Goal: Information Seeking & Learning: Learn about a topic

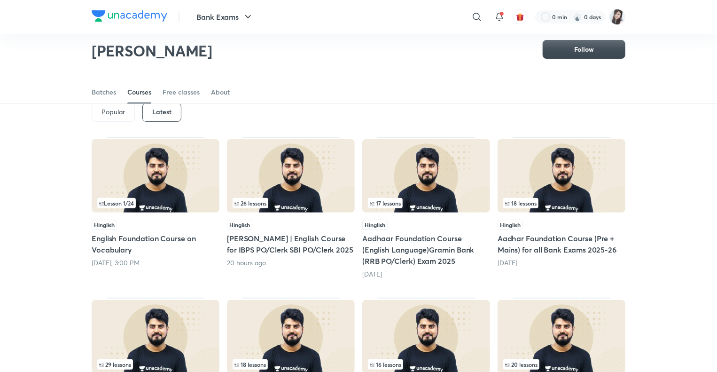
scroll to position [40, 0]
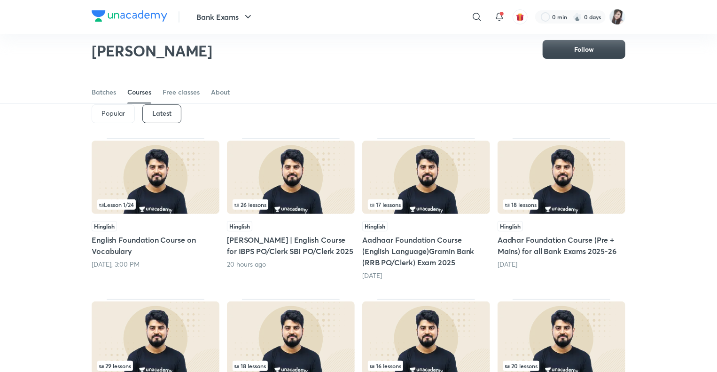
click at [252, 240] on h5 "[PERSON_NAME] | English Course for IBPS PO/Clerk SBI PO/Clerk 2025" at bounding box center [291, 245] width 128 height 23
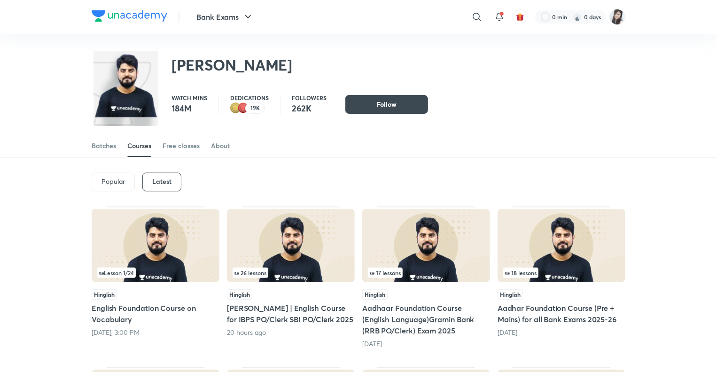
click at [165, 178] on h6 "Latest" at bounding box center [161, 182] width 19 height 8
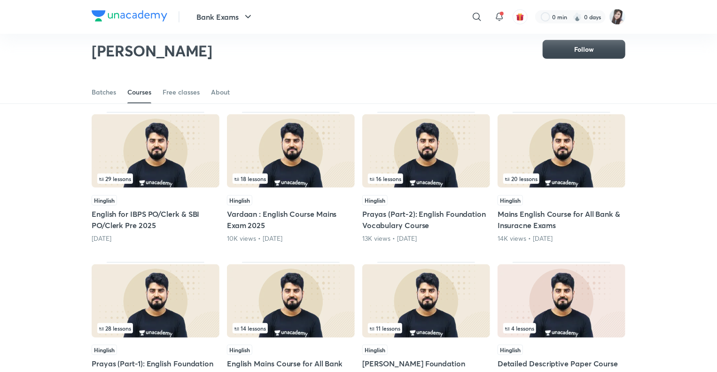
scroll to position [235, 0]
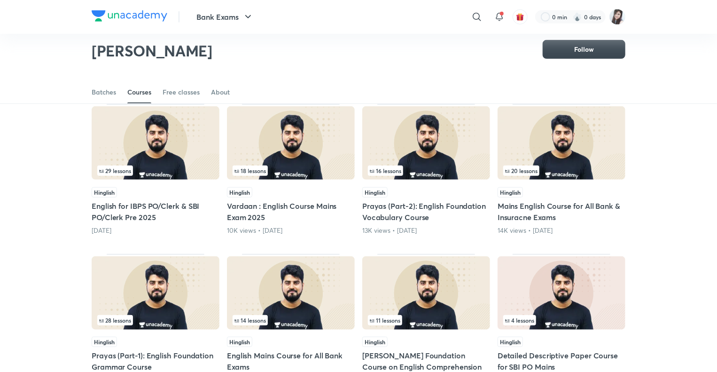
drag, startPoint x: 144, startPoint y: 205, endPoint x: 117, endPoint y: 204, distance: 27.2
click at [117, 204] on h5 "English for IBPS PO/Clerk & SBI PO/Clerk Pre 2025" at bounding box center [156, 211] width 128 height 23
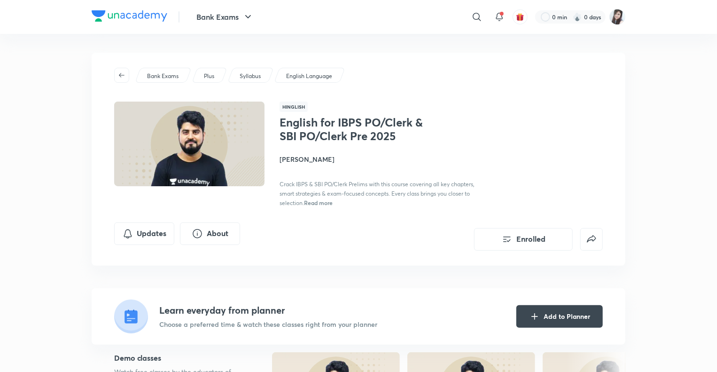
click at [323, 202] on span "Read more" at bounding box center [318, 203] width 29 height 8
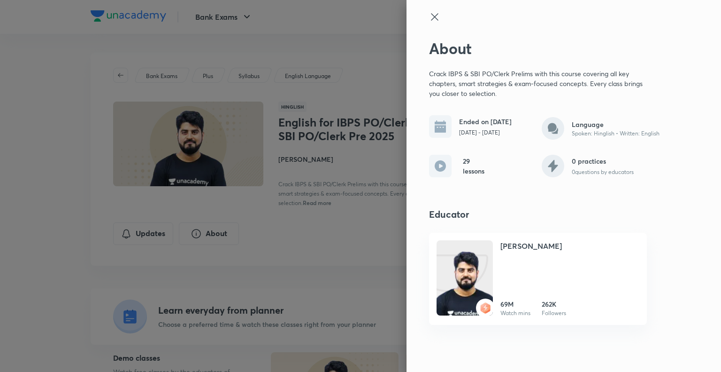
click at [434, 13] on icon at bounding box center [434, 16] width 11 height 11
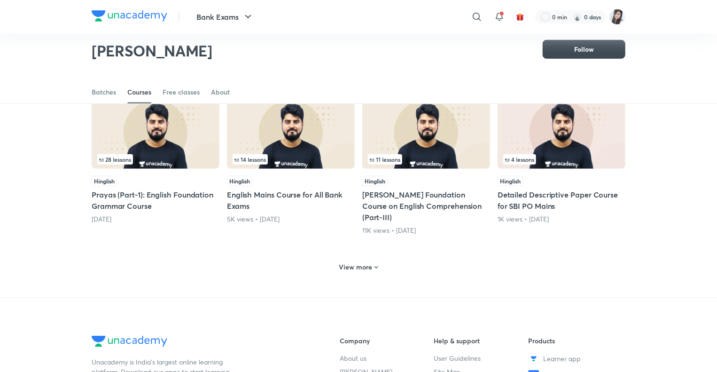
scroll to position [399, 0]
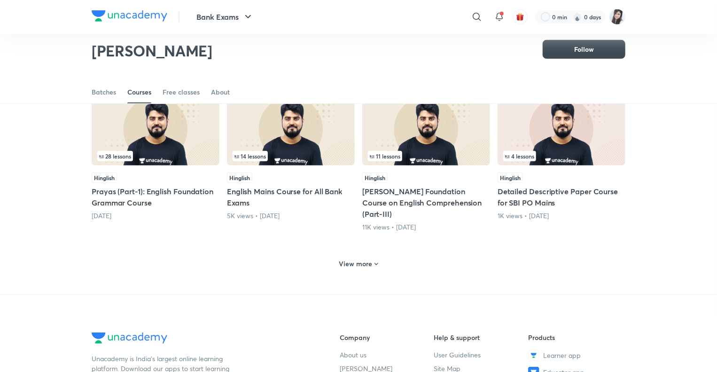
click at [460, 250] on div "View more" at bounding box center [359, 262] width 534 height 24
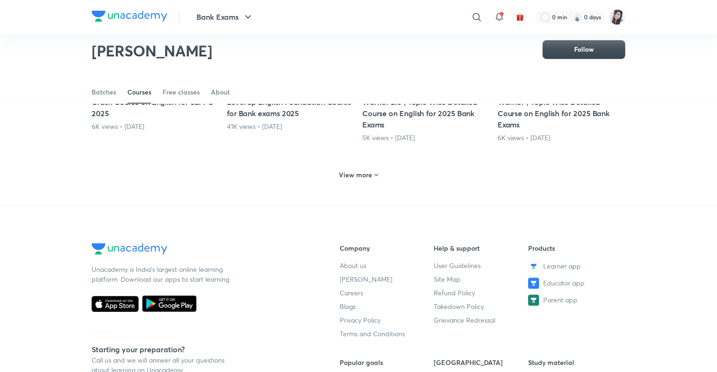
scroll to position [957, 0]
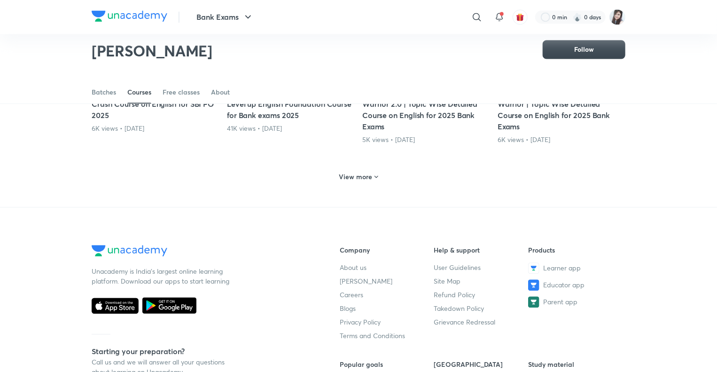
click at [354, 172] on h6 "View more" at bounding box center [355, 176] width 33 height 9
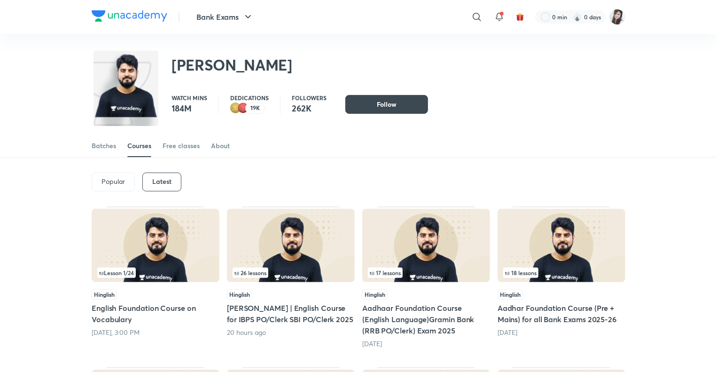
click at [118, 174] on div "Popular" at bounding box center [113, 181] width 43 height 19
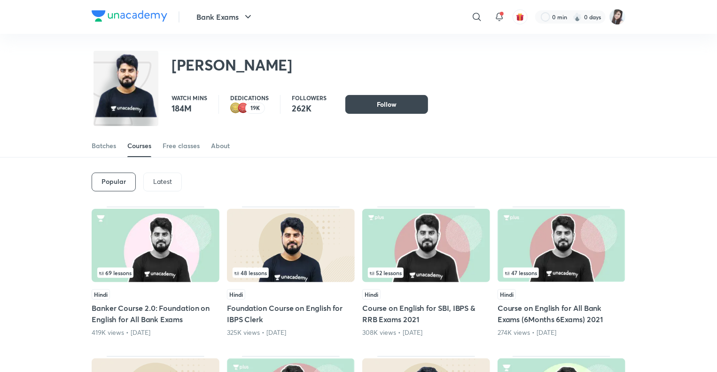
click at [158, 180] on p "Latest" at bounding box center [162, 182] width 19 height 8
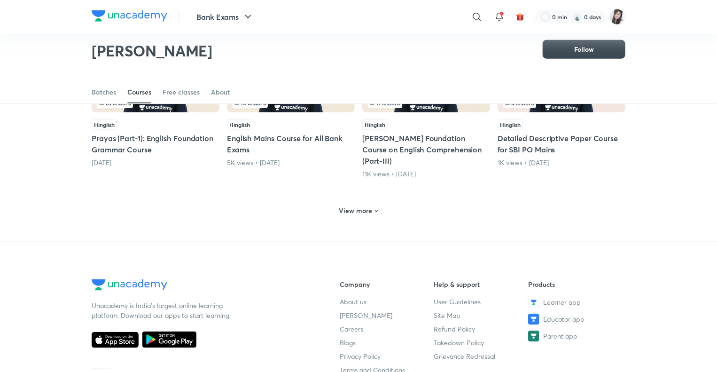
scroll to position [449, 0]
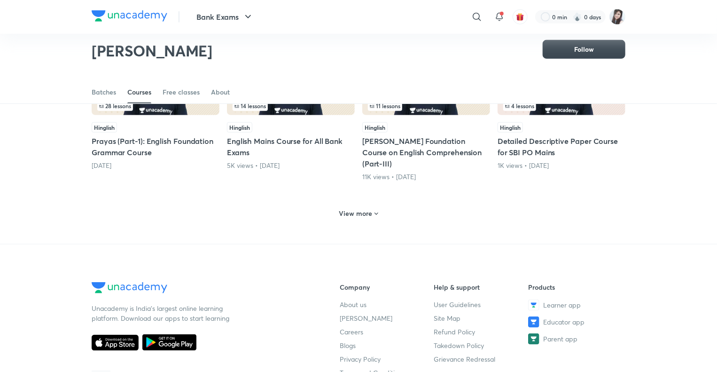
click at [347, 209] on h6 "View more" at bounding box center [355, 213] width 33 height 9
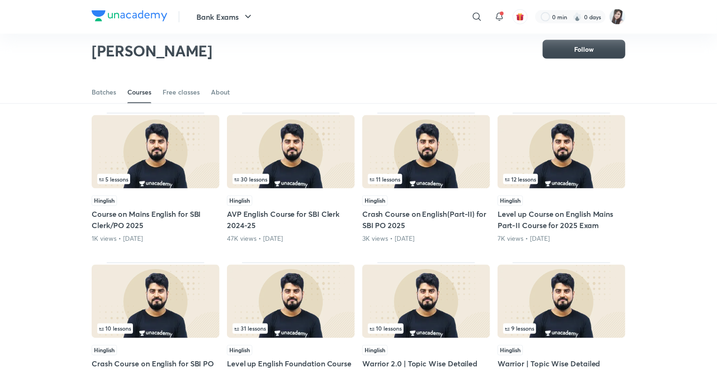
scroll to position [699, 0]
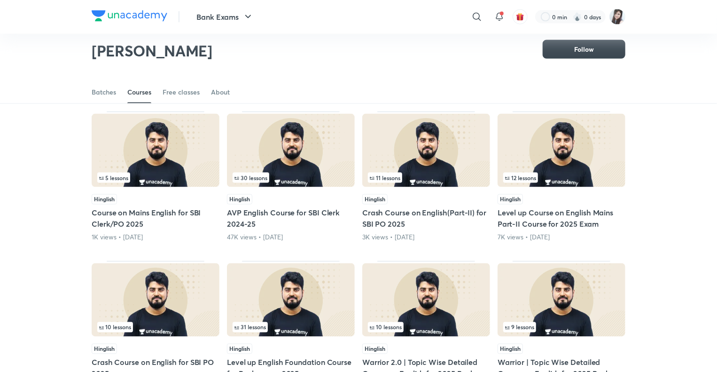
click at [406, 207] on h5 "Crash Course on English(Part-II) for SBI PO 2025" at bounding box center [426, 218] width 128 height 23
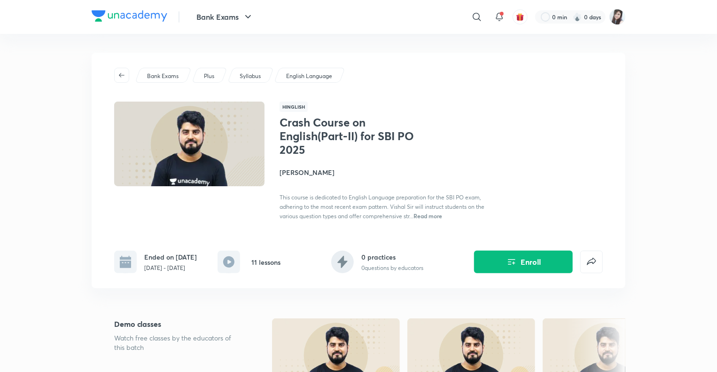
scroll to position [699, 0]
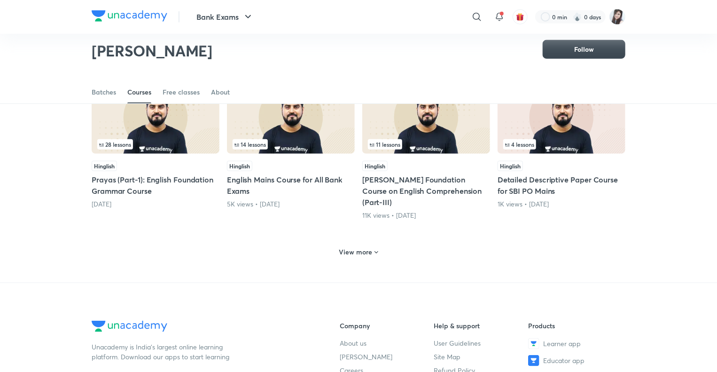
scroll to position [411, 0]
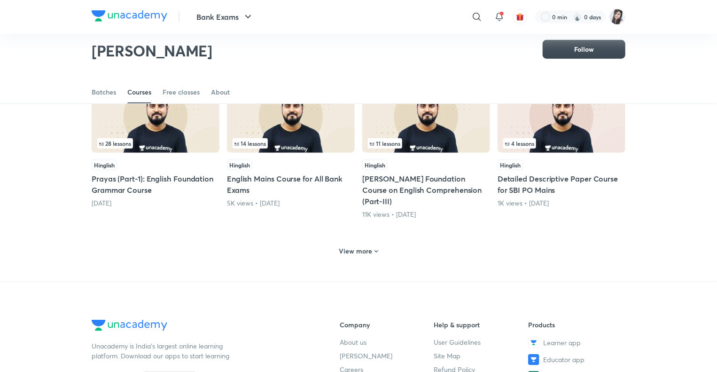
click at [158, 174] on h5 "Prayas (Part-1): English Foundation Grammar Course" at bounding box center [156, 184] width 128 height 23
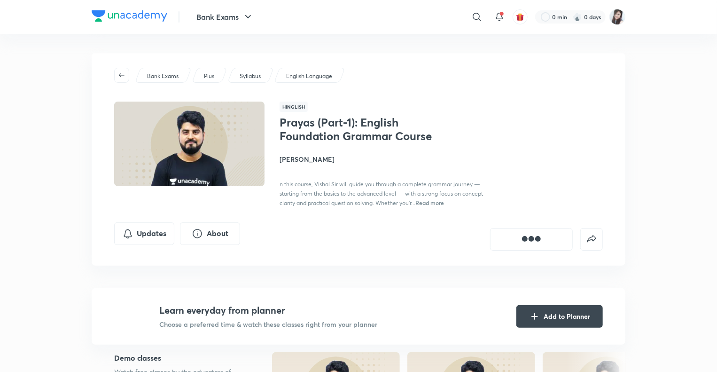
click at [427, 204] on span "Read more" at bounding box center [429, 203] width 29 height 8
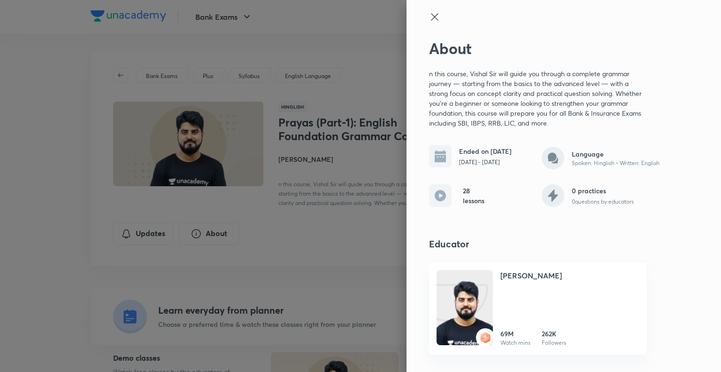
click at [435, 18] on icon at bounding box center [434, 16] width 11 height 11
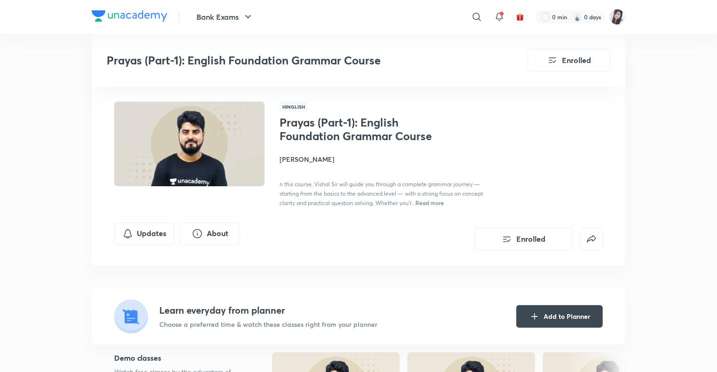
scroll to position [411, 0]
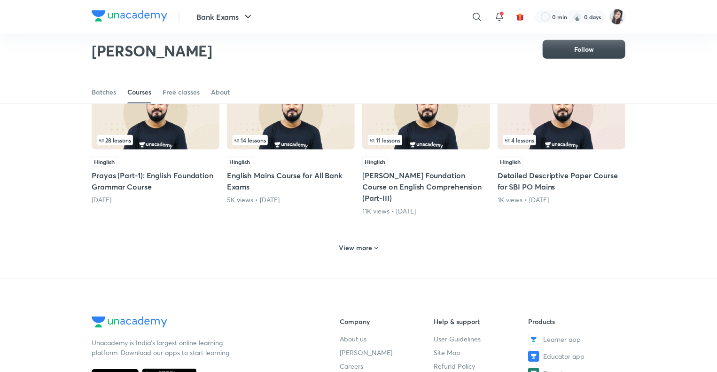
scroll to position [429, 0]
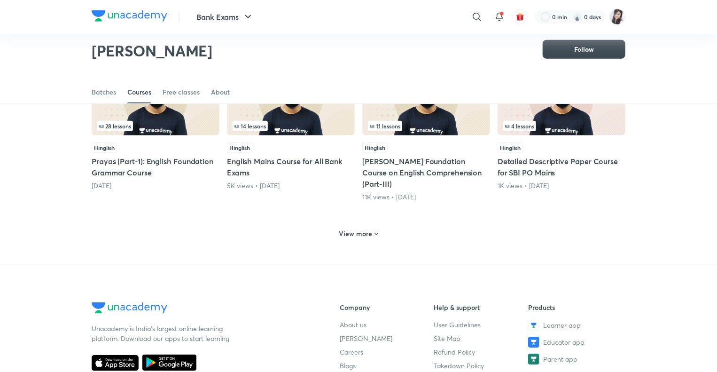
click at [339, 226] on div "View more" at bounding box center [358, 233] width 47 height 15
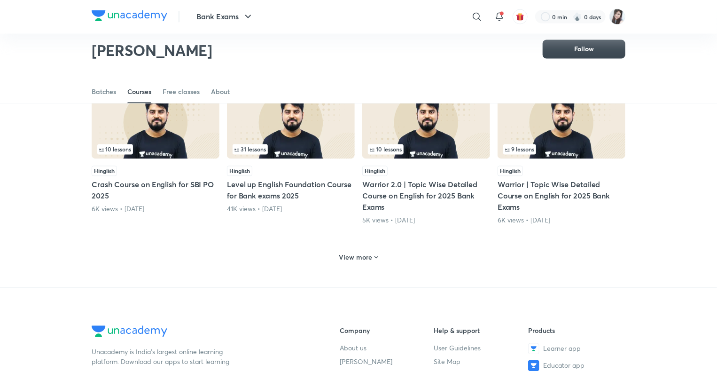
scroll to position [906, 0]
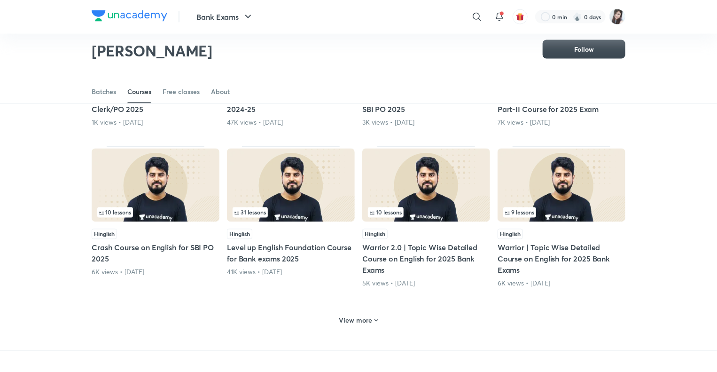
scroll to position [812, 0]
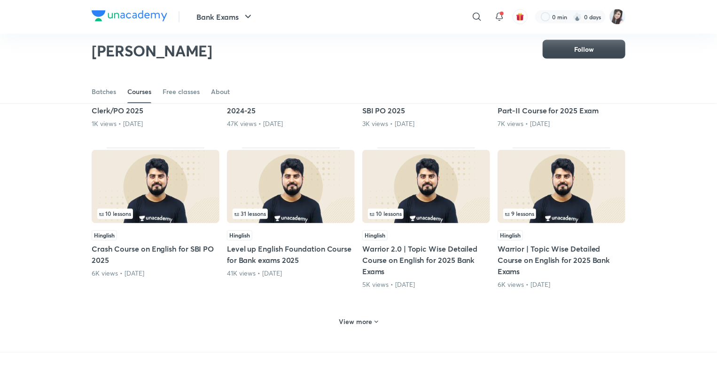
click at [348, 317] on h6 "View more" at bounding box center [355, 321] width 33 height 9
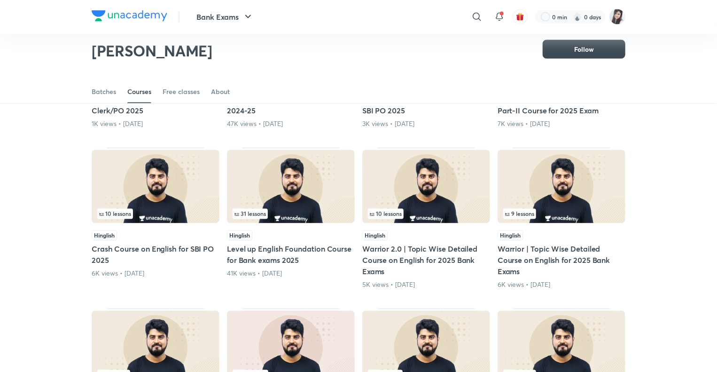
click at [667, 271] on div "Popular Latest Lesson 1 / 24 Hinglish English Foundation Course on Vocabulary T…" at bounding box center [358, 76] width 717 height 1518
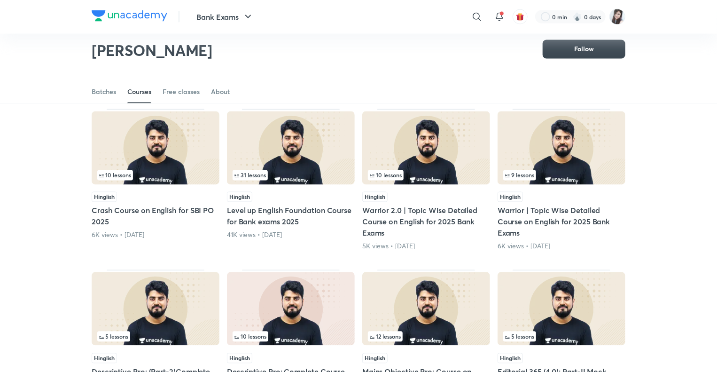
scroll to position [850, 0]
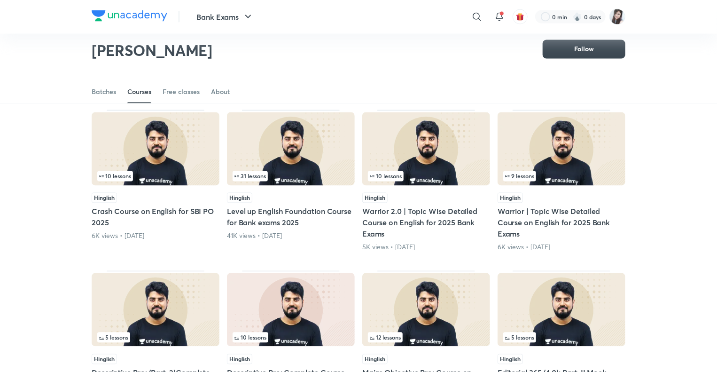
drag, startPoint x: 375, startPoint y: 191, endPoint x: 420, endPoint y: 199, distance: 46.2
click at [420, 206] on h5 "Warrior 2.0 | Topic Wise Detailed Course on English for 2025 Bank Exams" at bounding box center [426, 223] width 128 height 34
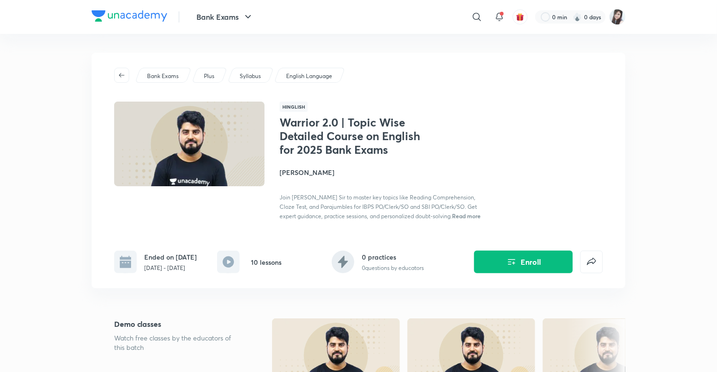
click at [474, 170] on h4 "[PERSON_NAME]" at bounding box center [384, 172] width 210 height 10
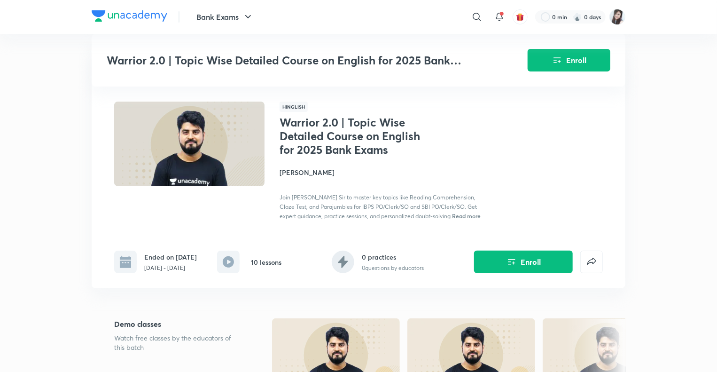
scroll to position [850, 0]
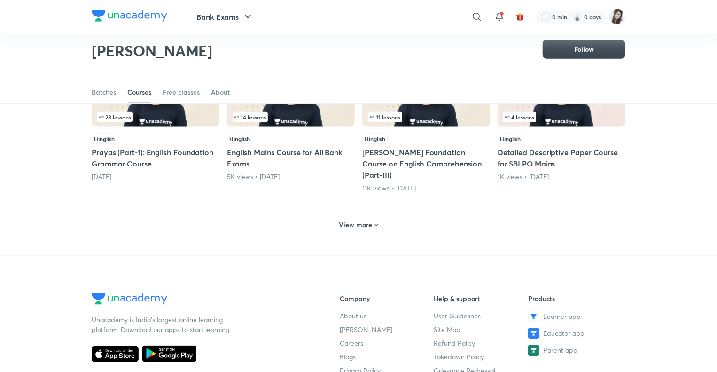
scroll to position [437, 0]
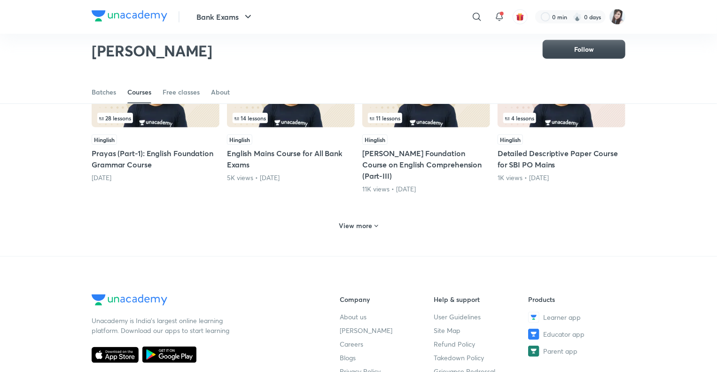
click at [350, 221] on h6 "View more" at bounding box center [355, 225] width 33 height 9
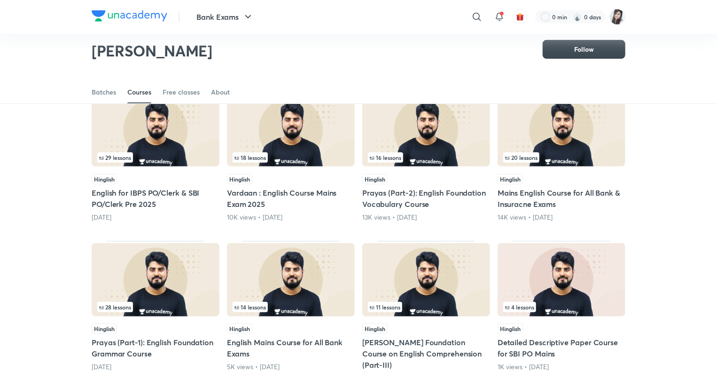
scroll to position [225, 0]
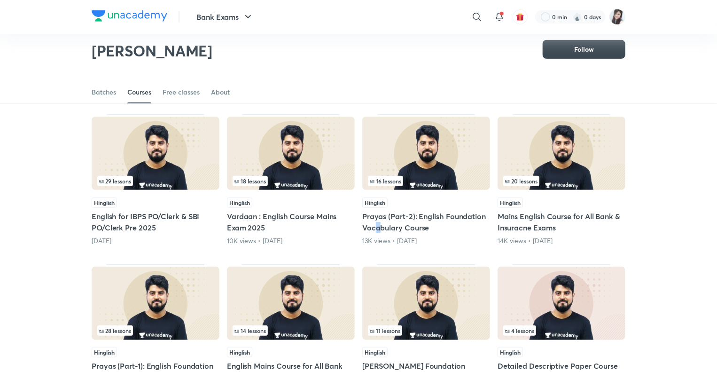
drag, startPoint x: 416, startPoint y: 152, endPoint x: 378, endPoint y: 223, distance: 80.3
click at [378, 223] on h5 "Prayas (Part-2): English Foundation Vocabulary Course" at bounding box center [426, 221] width 128 height 23
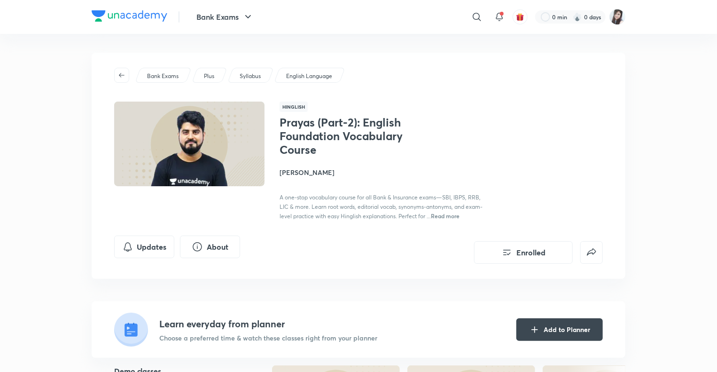
click at [443, 216] on span "Read more" at bounding box center [445, 216] width 29 height 8
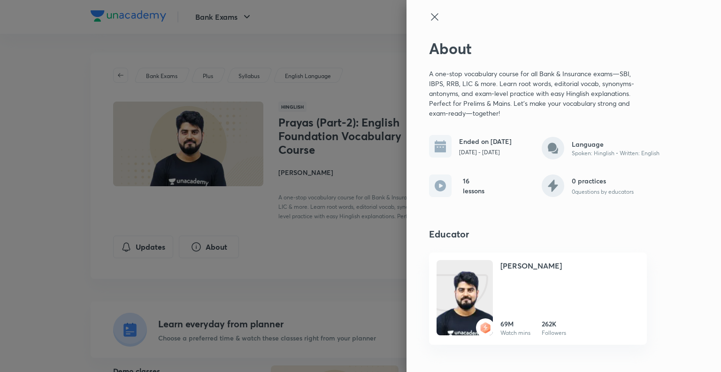
click at [434, 20] on icon at bounding box center [434, 16] width 11 height 11
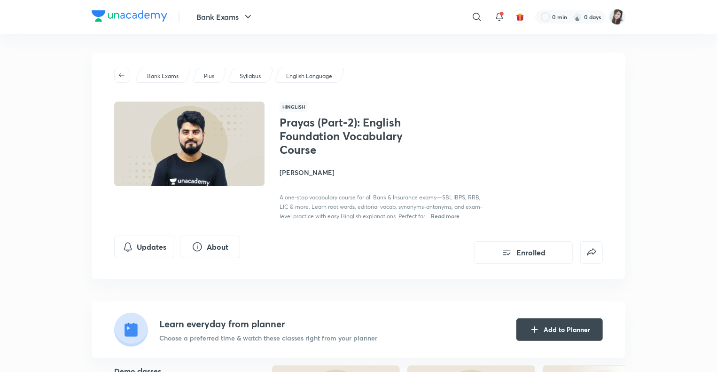
click at [440, 216] on span "Read more" at bounding box center [445, 216] width 29 height 8
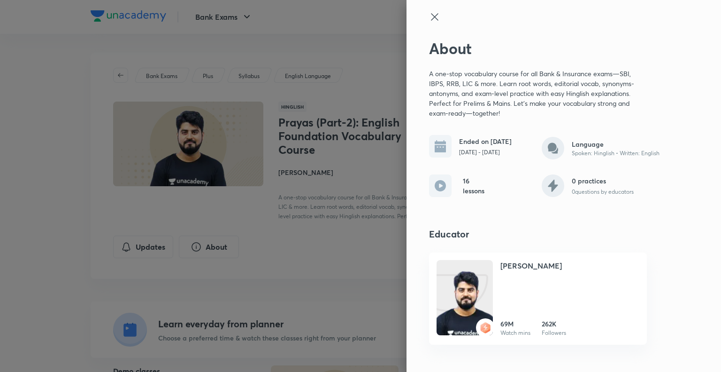
click at [436, 17] on icon at bounding box center [434, 16] width 11 height 11
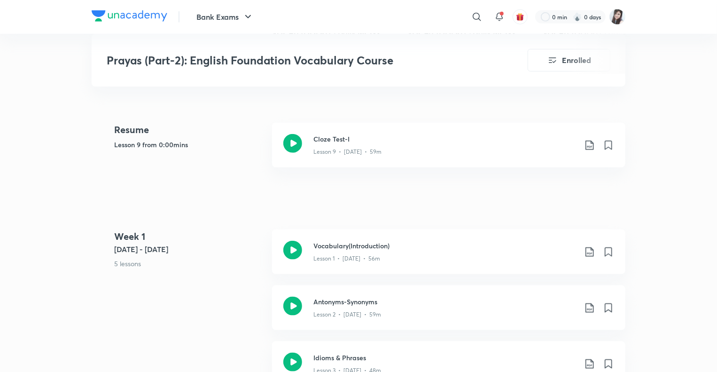
scroll to position [426, 0]
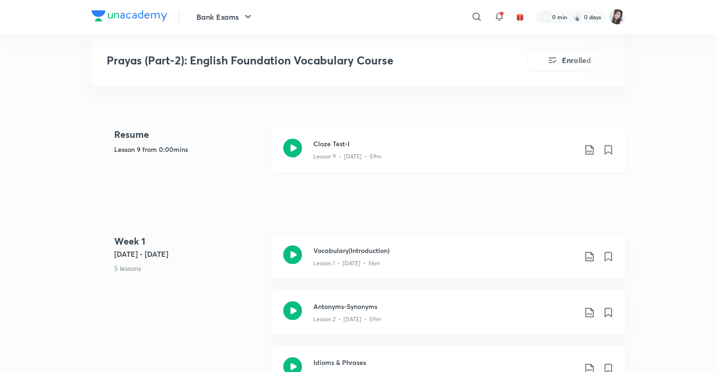
click at [295, 147] on icon at bounding box center [292, 148] width 19 height 19
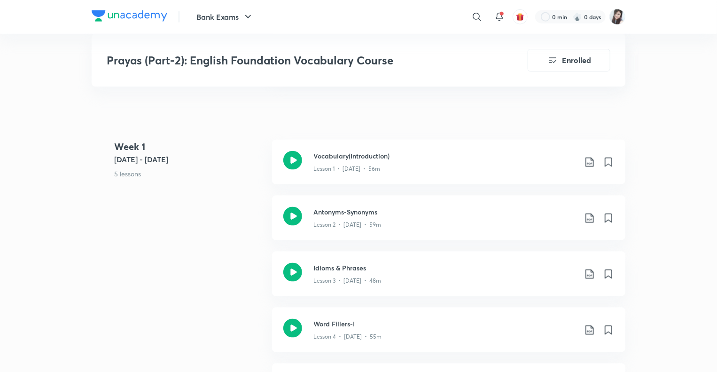
scroll to position [534, 0]
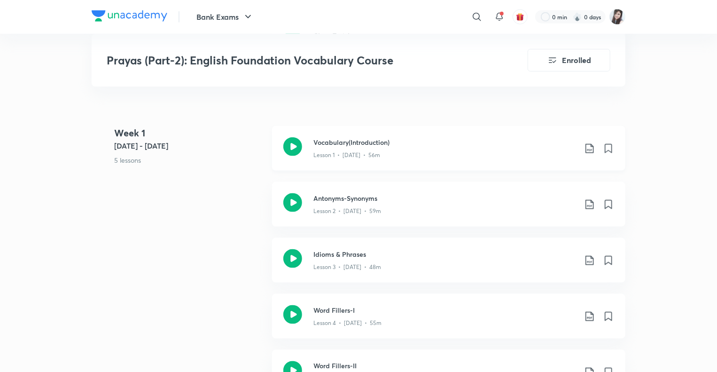
click at [291, 144] on icon at bounding box center [292, 146] width 19 height 19
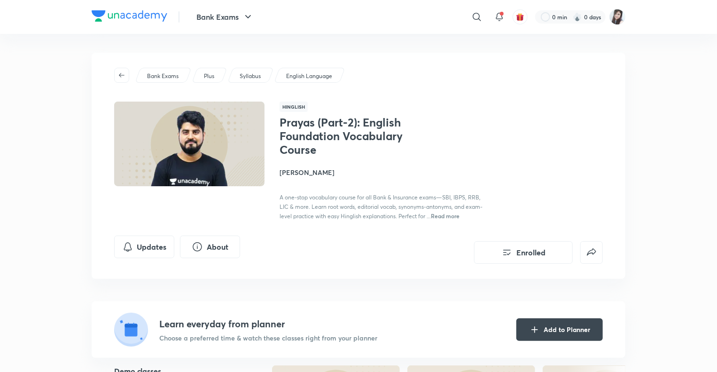
scroll to position [225, 0]
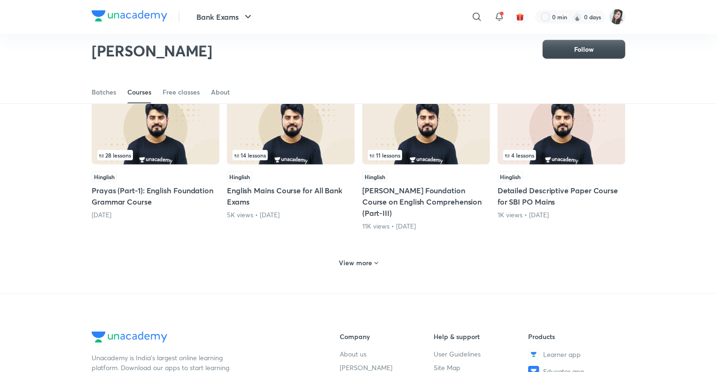
scroll to position [402, 0]
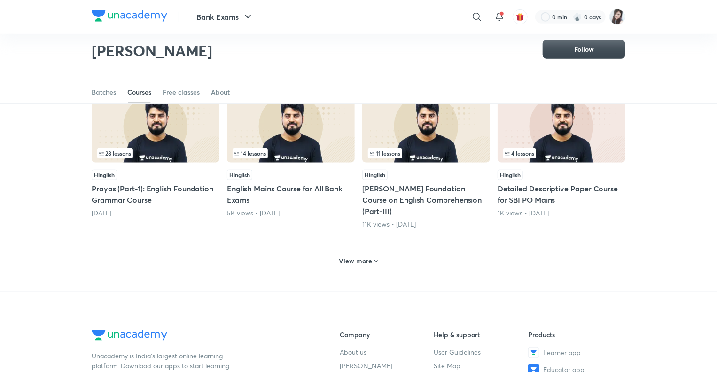
click at [163, 184] on h5 "Prayas (Part-1): English Foundation Grammar Course" at bounding box center [156, 194] width 128 height 23
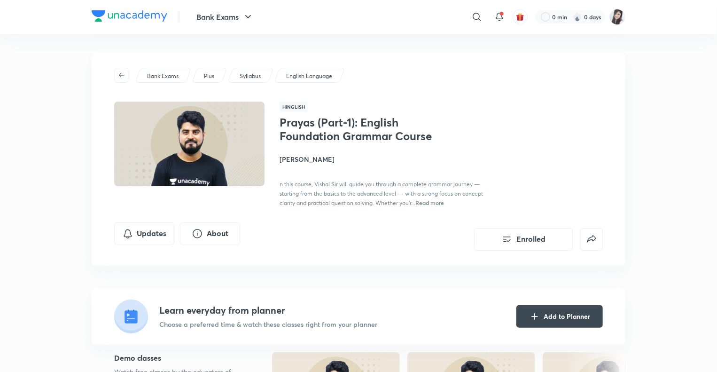
click at [430, 201] on span "Read more" at bounding box center [429, 203] width 29 height 8
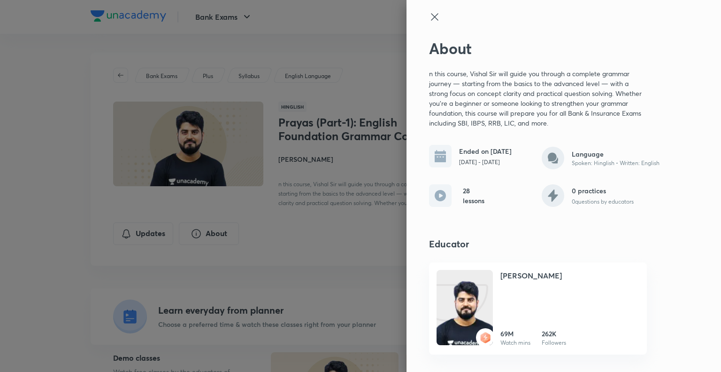
click at [434, 17] on icon at bounding box center [434, 16] width 7 height 7
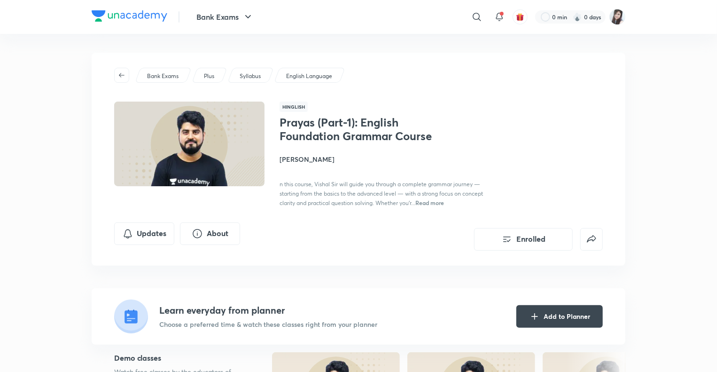
scroll to position [402, 0]
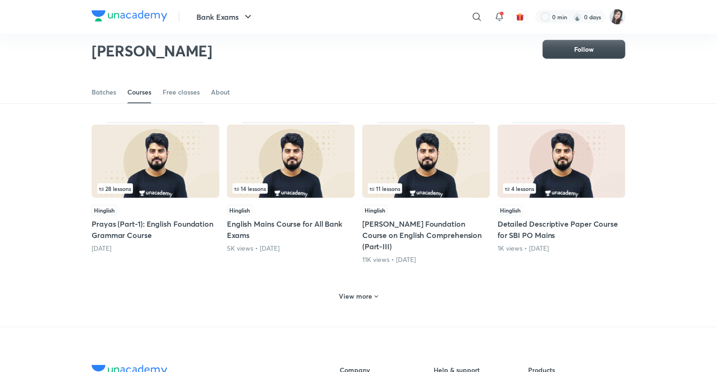
scroll to position [337, 0]
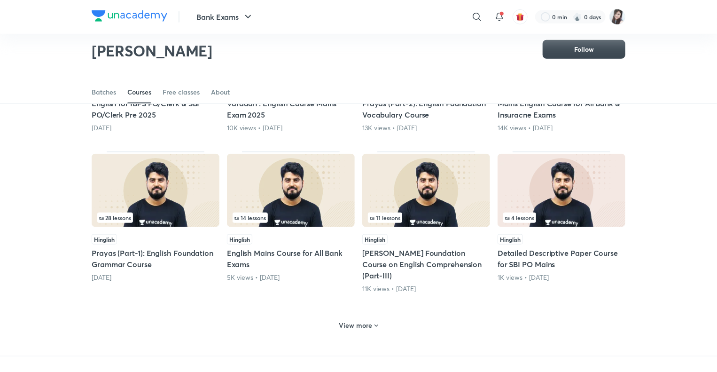
click at [343, 320] on h6 "View more" at bounding box center [355, 324] width 33 height 9
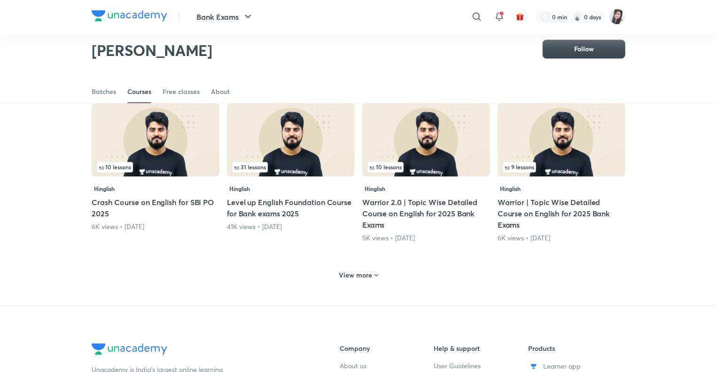
scroll to position [850, 0]
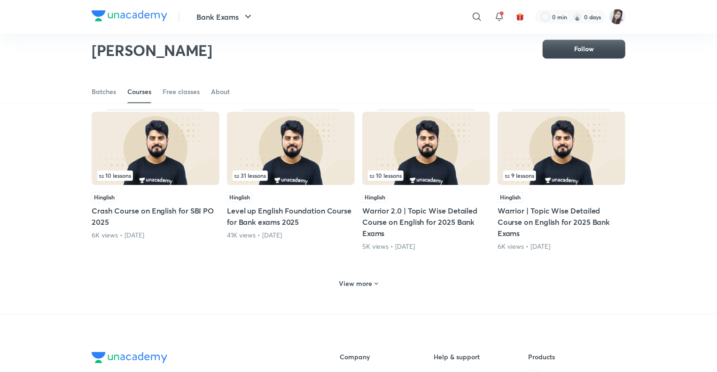
click at [273, 205] on h5 "Level up English Foundation Course for Bank exams 2025" at bounding box center [291, 216] width 128 height 23
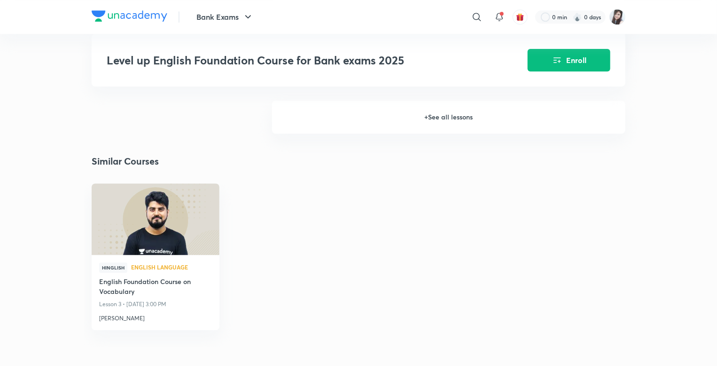
scroll to position [1240, 0]
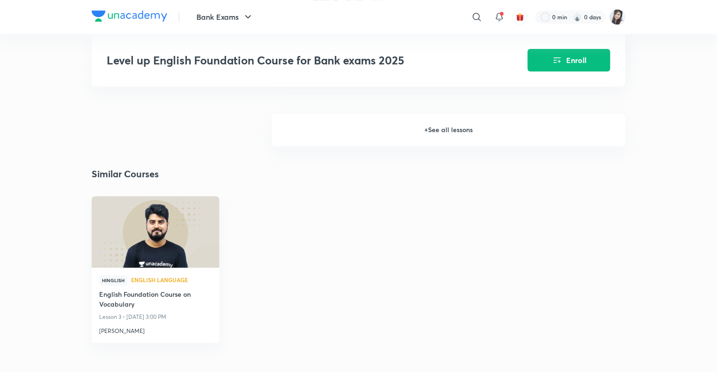
click at [437, 135] on h6 "+ See all lessons" at bounding box center [448, 129] width 353 height 33
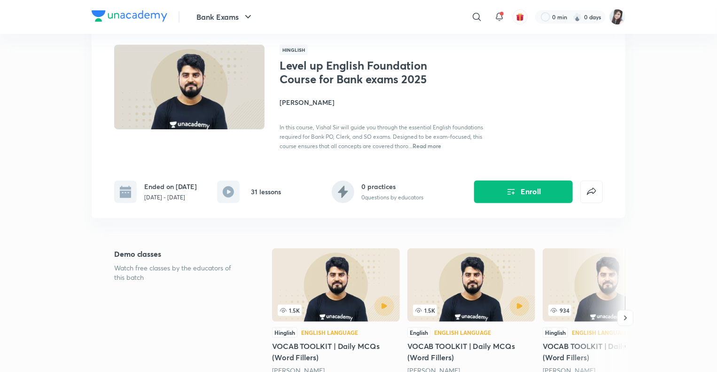
scroll to position [56, 0]
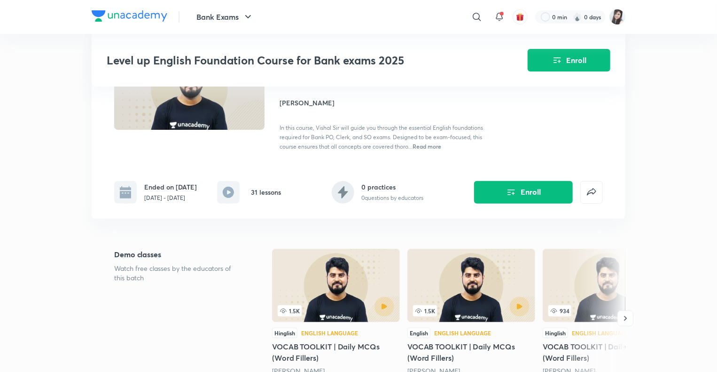
scroll to position [850, 0]
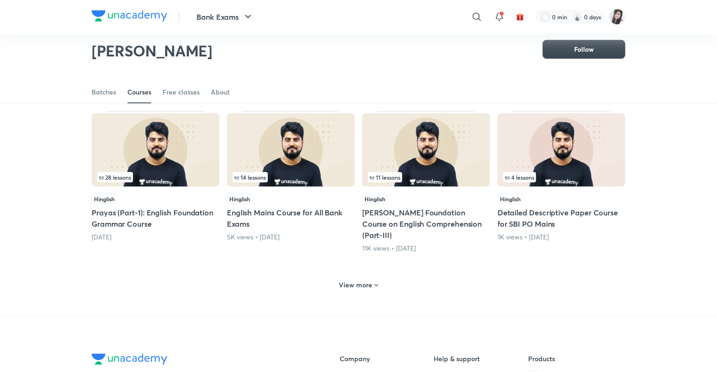
scroll to position [378, 0]
click at [351, 280] on h6 "View more" at bounding box center [355, 284] width 33 height 9
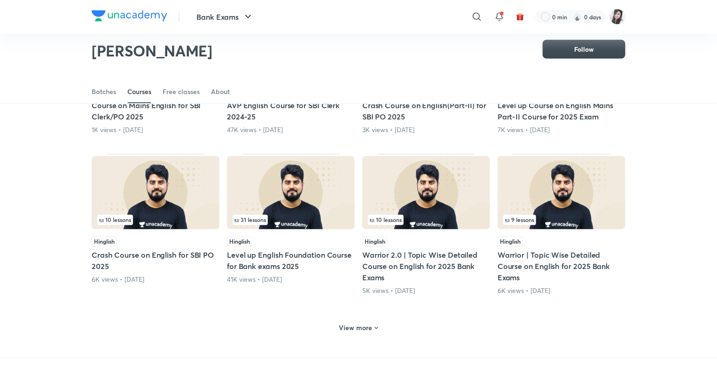
scroll to position [810, 0]
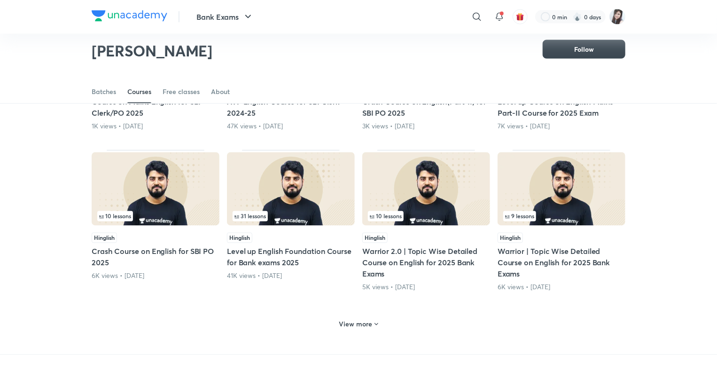
click at [351, 319] on h6 "View more" at bounding box center [355, 323] width 33 height 9
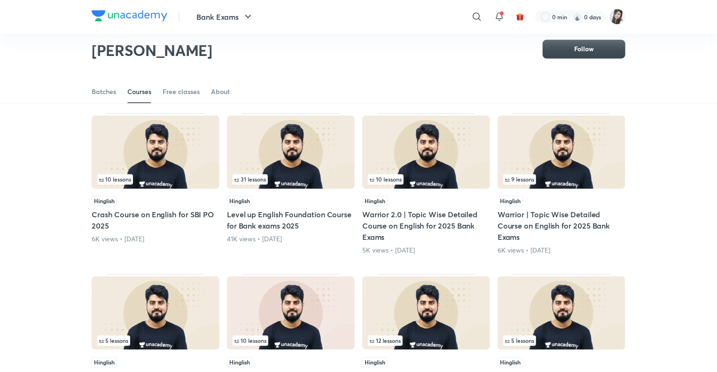
scroll to position [847, 0]
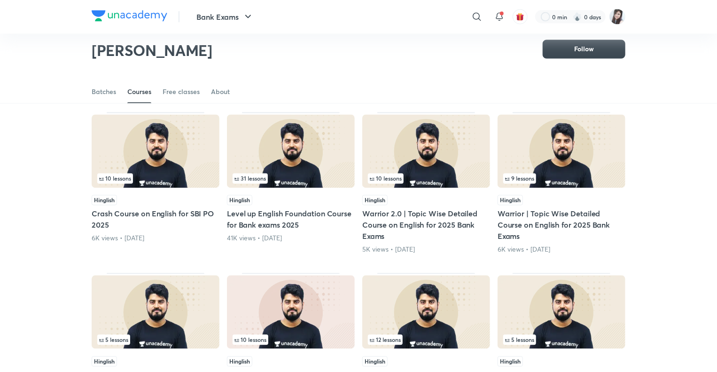
click at [541, 208] on h5 "Warrior | Topic Wise Detailed Course on English for 2025 Bank Exams" at bounding box center [561, 225] width 128 height 34
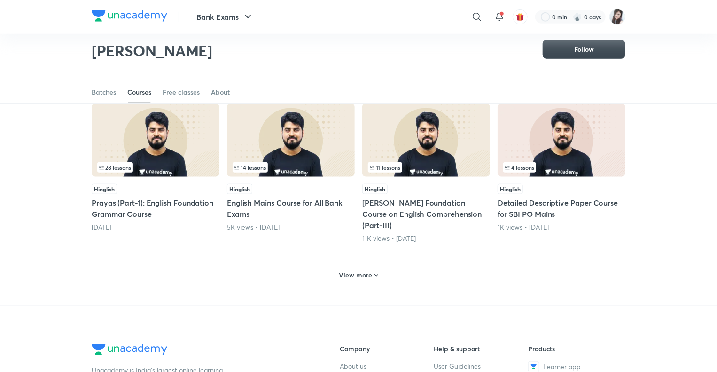
scroll to position [389, 0]
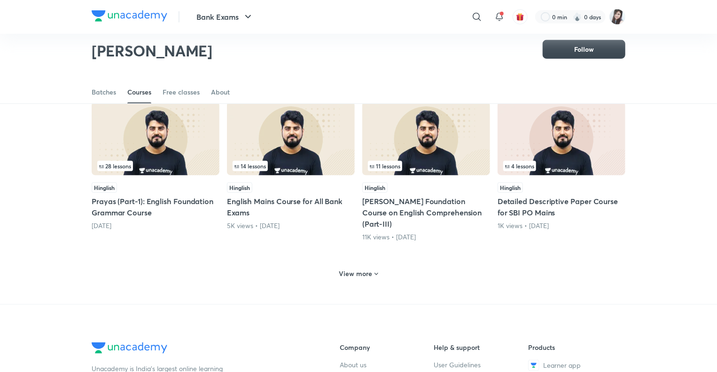
click at [352, 269] on h6 "View more" at bounding box center [355, 273] width 33 height 9
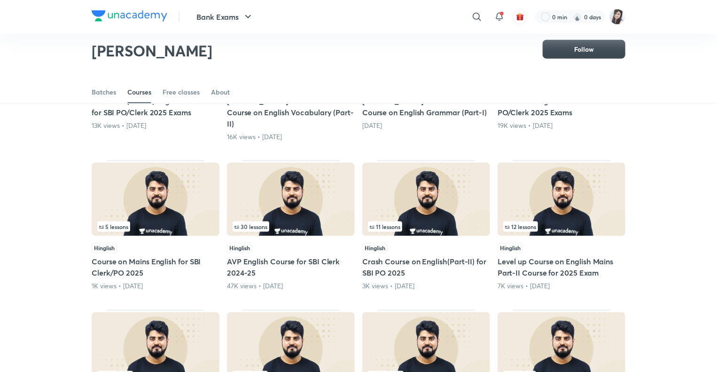
scroll to position [662, 0]
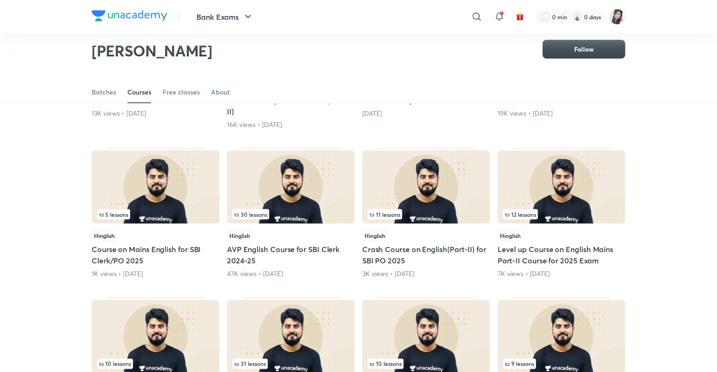
drag, startPoint x: 144, startPoint y: 226, endPoint x: 200, endPoint y: 256, distance: 63.7
click at [200, 256] on div "Lesson 1 / 24 Hinglish English Foundation Course on Vocabulary Today, 3:00 PM 2…" at bounding box center [359, 9] width 534 height 986
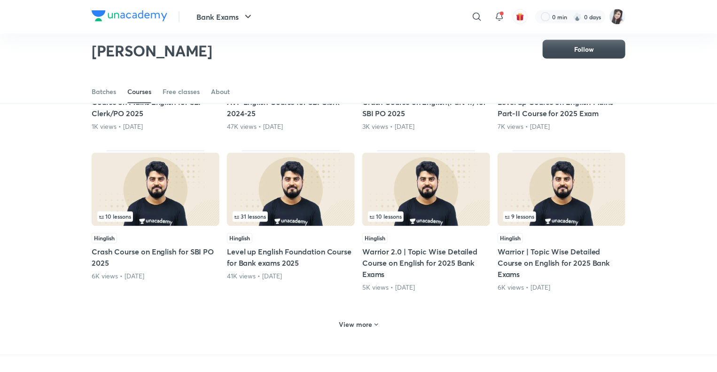
scroll to position [814, 0]
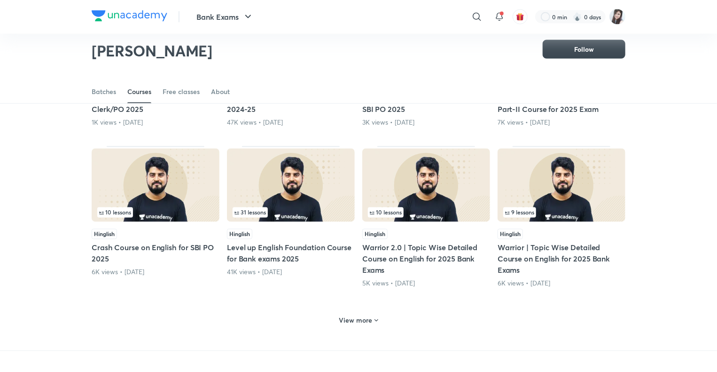
click at [349, 316] on h6 "View more" at bounding box center [355, 320] width 33 height 9
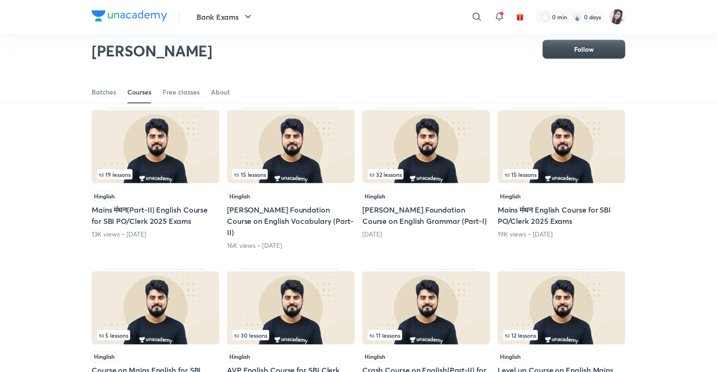
scroll to position [550, 0]
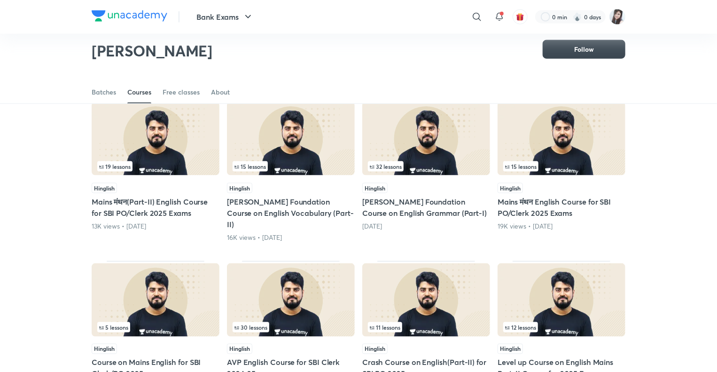
click at [539, 197] on h5 "Mains मंथन English Course for SBI PO/Clerk 2025 Exams" at bounding box center [561, 207] width 128 height 23
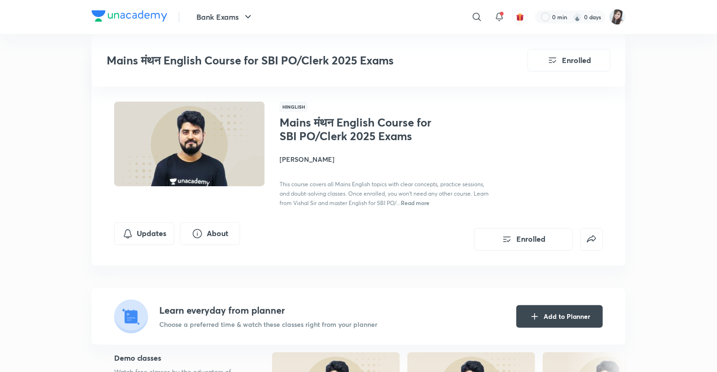
scroll to position [550, 0]
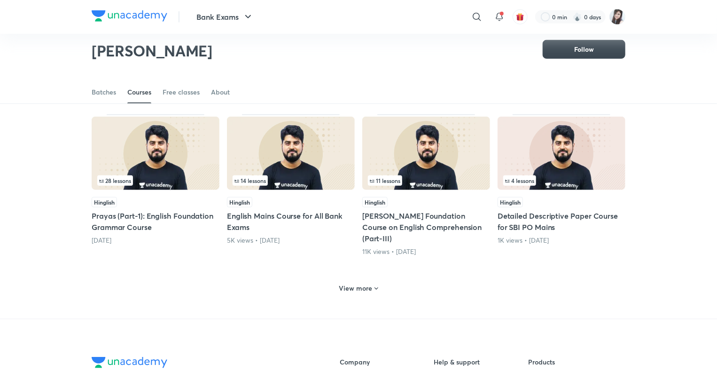
scroll to position [377, 0]
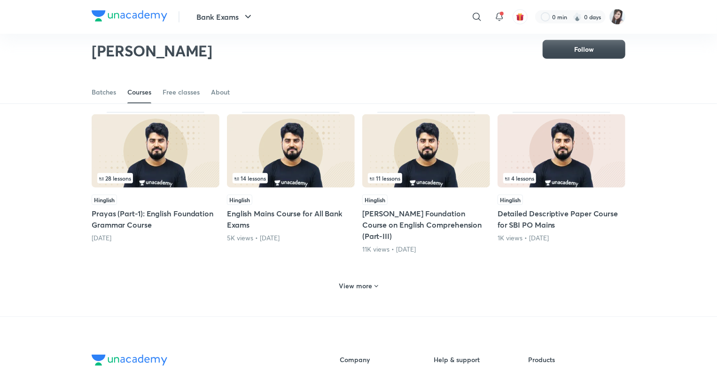
click at [346, 281] on h6 "View more" at bounding box center [355, 285] width 33 height 9
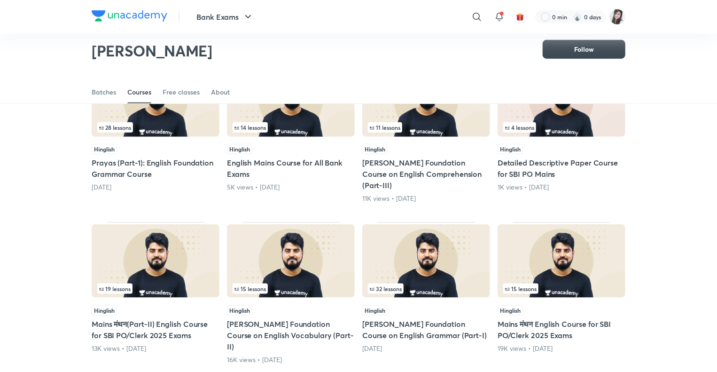
scroll to position [433, 0]
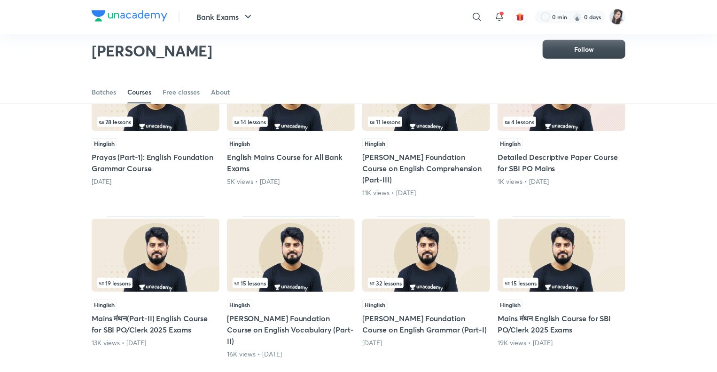
click at [159, 155] on h5 "Prayas (Part-1): English Foundation Grammar Course" at bounding box center [156, 162] width 128 height 23
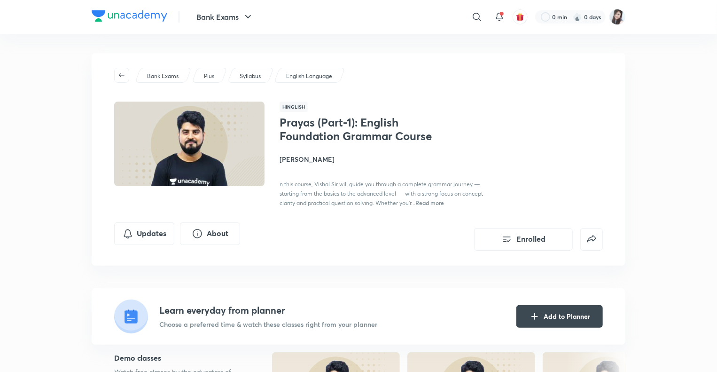
click at [430, 202] on span "Read more" at bounding box center [429, 203] width 29 height 8
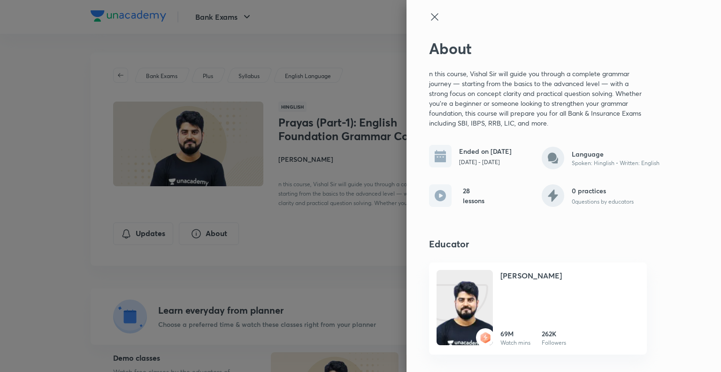
click at [437, 16] on icon at bounding box center [434, 16] width 11 height 11
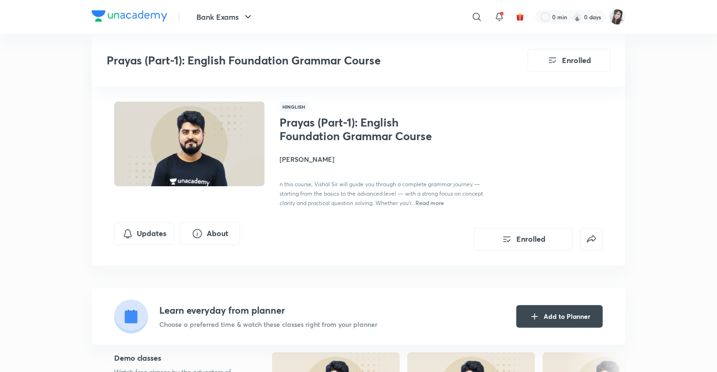
scroll to position [433, 0]
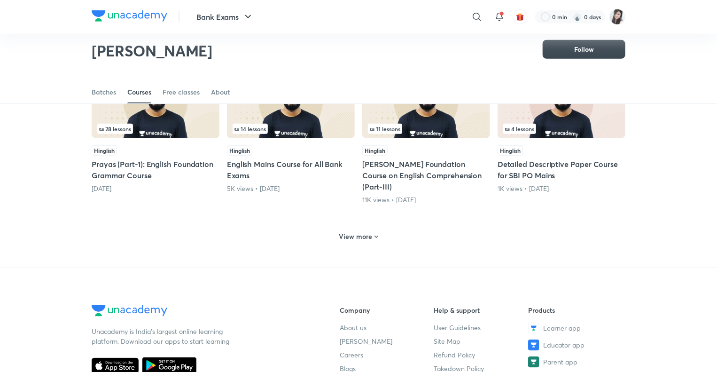
scroll to position [432, 0]
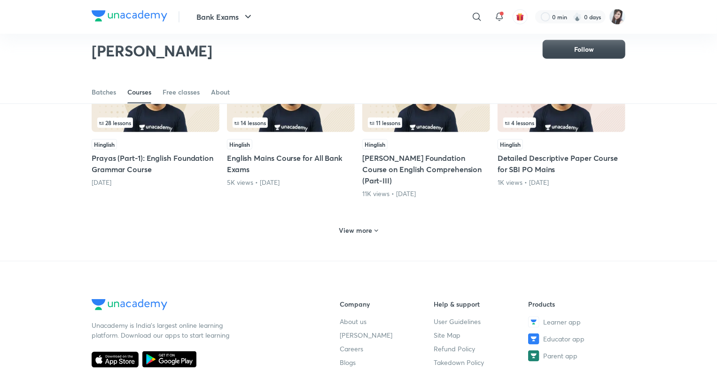
click at [345, 225] on h6 "View more" at bounding box center [355, 229] width 33 height 9
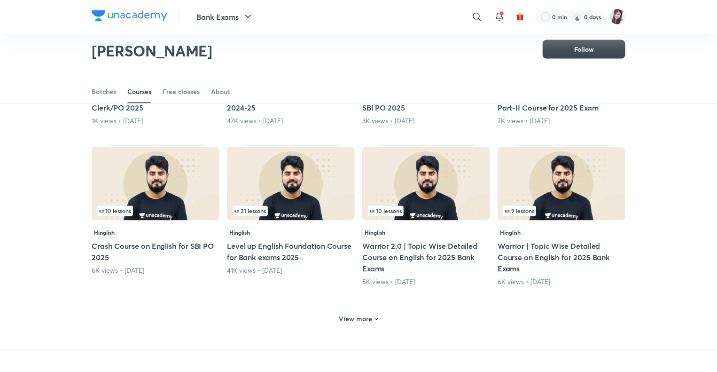
scroll to position [818, 0]
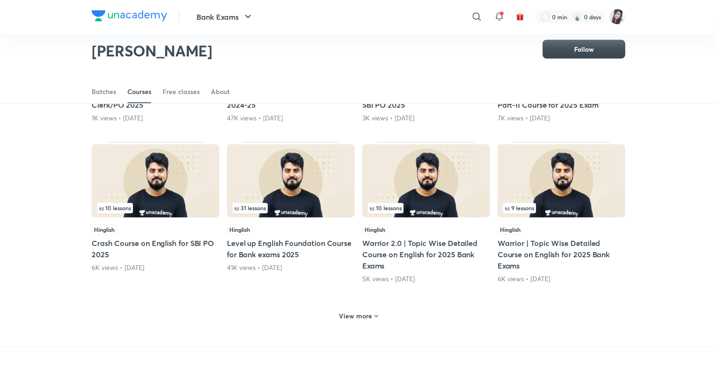
click at [141, 238] on h5 "Crash Course on English for SBI PO 2025" at bounding box center [156, 249] width 128 height 23
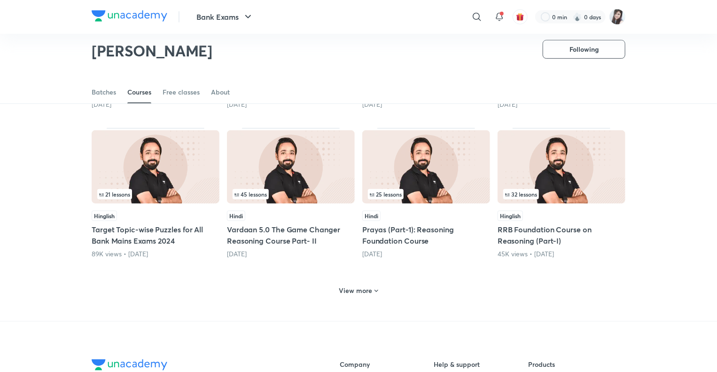
scroll to position [348, 0]
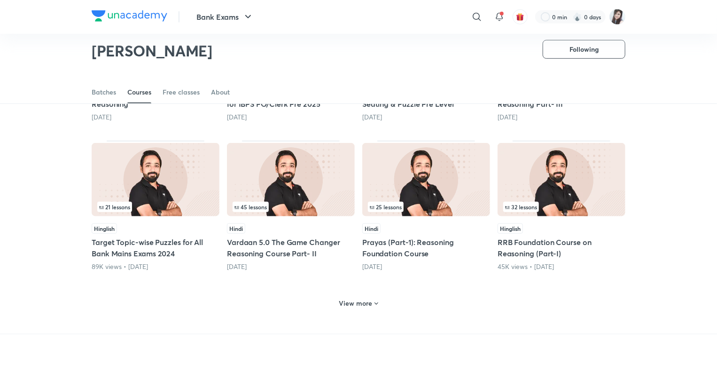
click at [353, 303] on h6 "View more" at bounding box center [355, 302] width 33 height 9
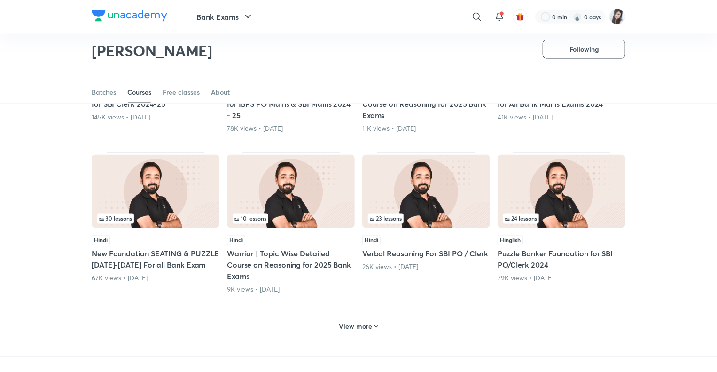
scroll to position [798, 0]
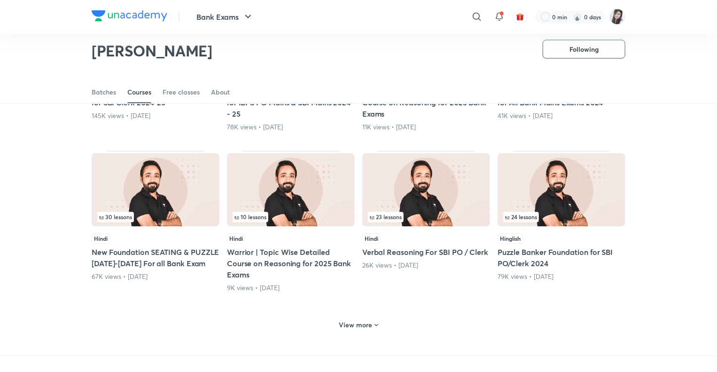
click at [413, 253] on h5 "Verbal Reasoning For SBI PO / Clerk" at bounding box center [426, 252] width 128 height 11
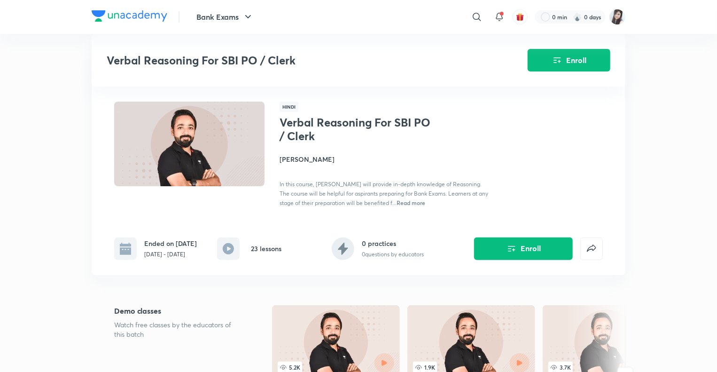
scroll to position [798, 0]
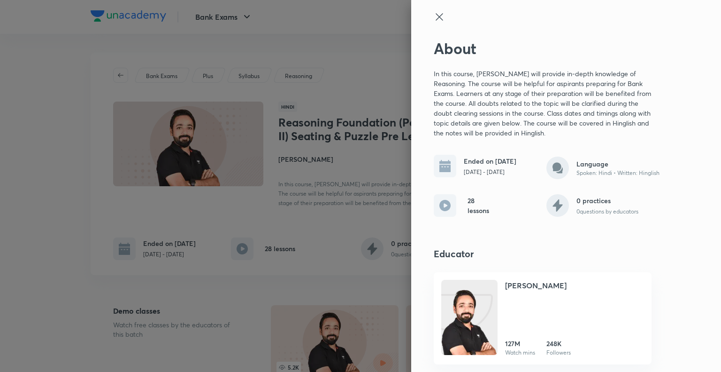
click at [441, 13] on icon at bounding box center [439, 16] width 11 height 11
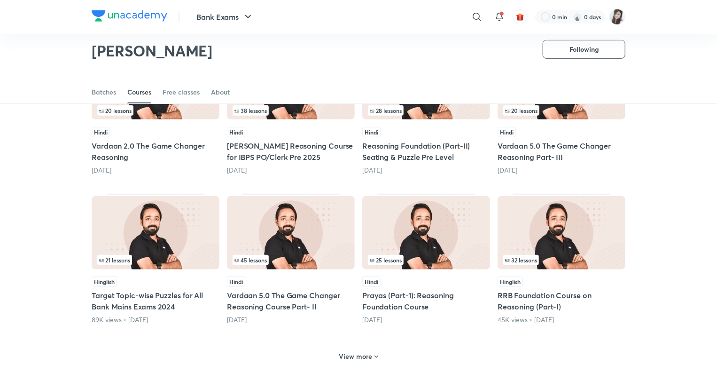
scroll to position [307, 0]
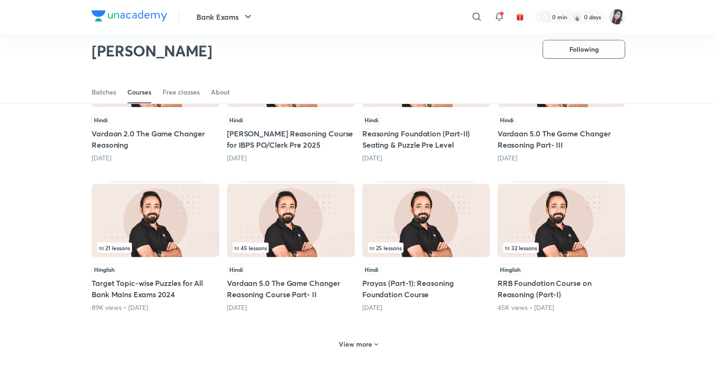
click at [277, 132] on h5 "[PERSON_NAME] Reasoning Course for IBPS PO/Clerk Pre 2025" at bounding box center [291, 139] width 128 height 23
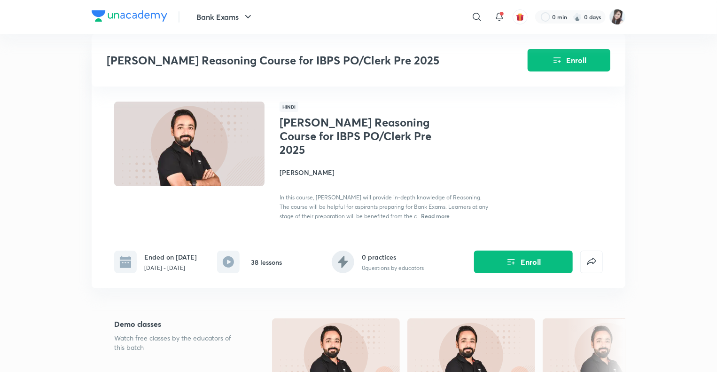
scroll to position [307, 0]
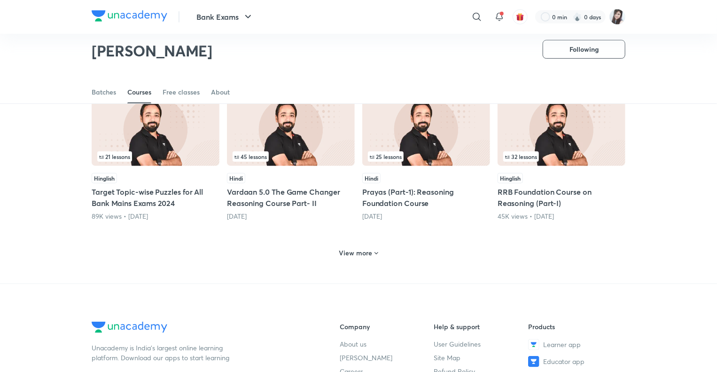
scroll to position [411, 0]
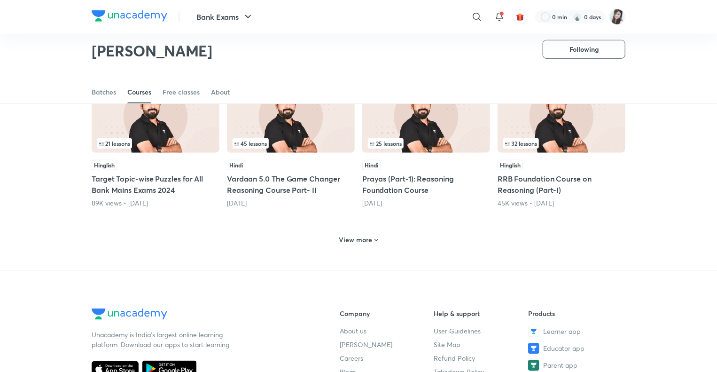
click at [341, 242] on h6 "View more" at bounding box center [355, 239] width 33 height 9
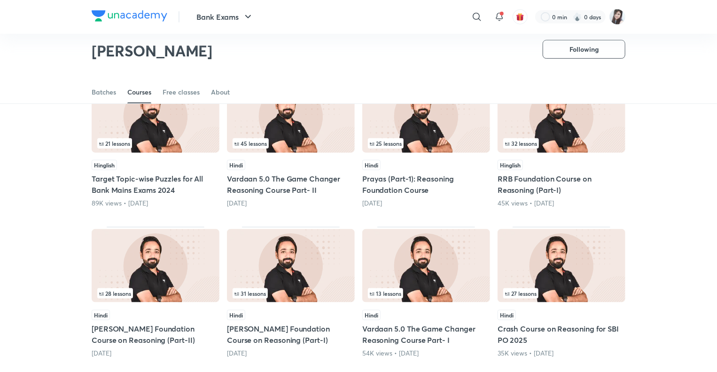
click at [430, 178] on h5 "Prayas (Part-1): Reasoning Foundation Course" at bounding box center [426, 184] width 128 height 23
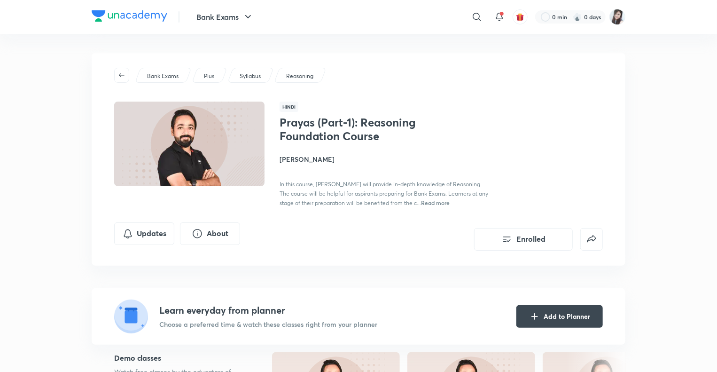
click at [433, 202] on span "Read more" at bounding box center [435, 203] width 29 height 8
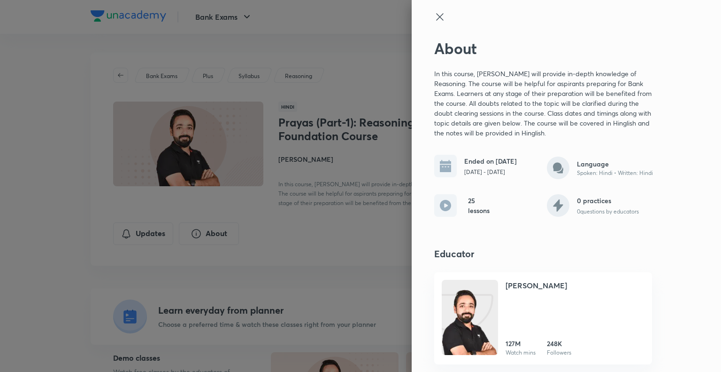
click at [440, 13] on icon at bounding box center [439, 16] width 11 height 11
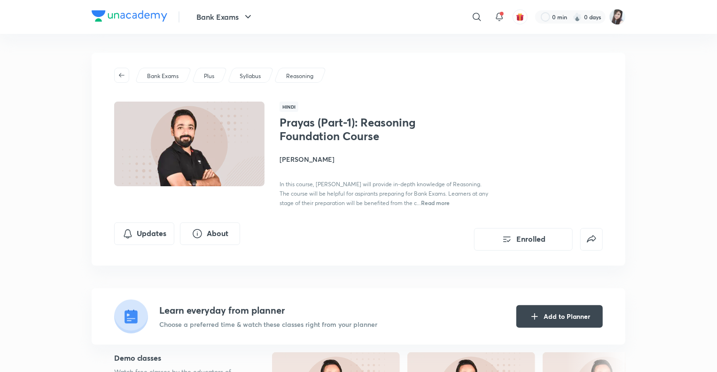
scroll to position [411, 0]
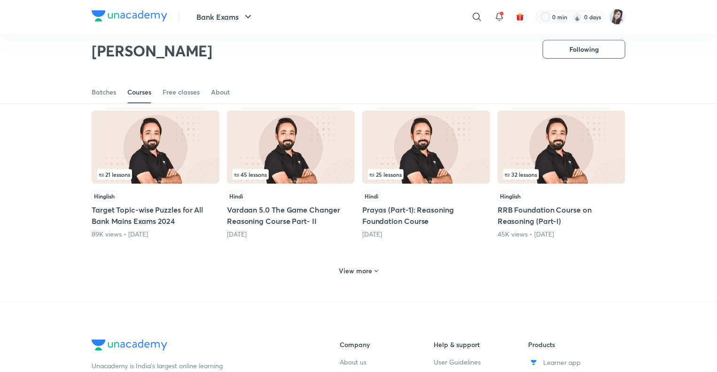
scroll to position [383, 0]
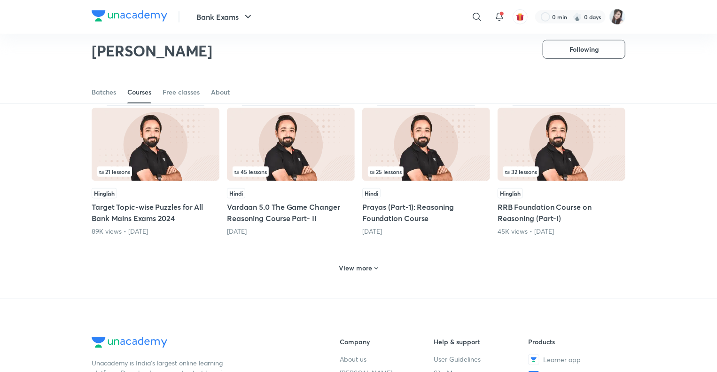
click at [348, 266] on h6 "View more" at bounding box center [355, 267] width 33 height 9
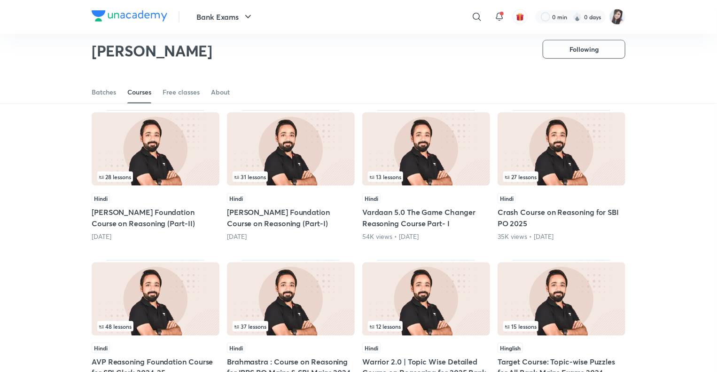
scroll to position [521, 0]
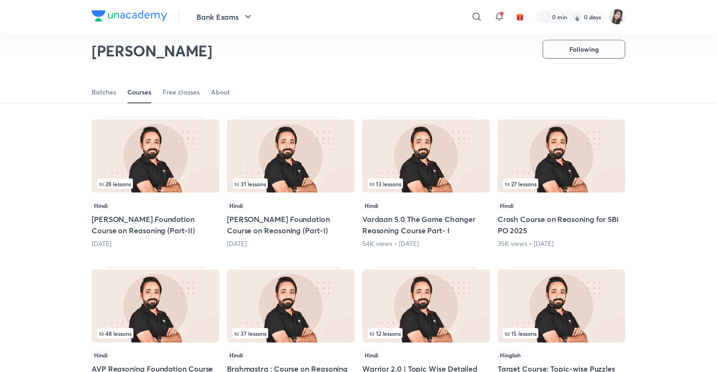
click at [261, 220] on h5 "Saksham Foundation Course on Reasoning (Part-I)" at bounding box center [291, 224] width 128 height 23
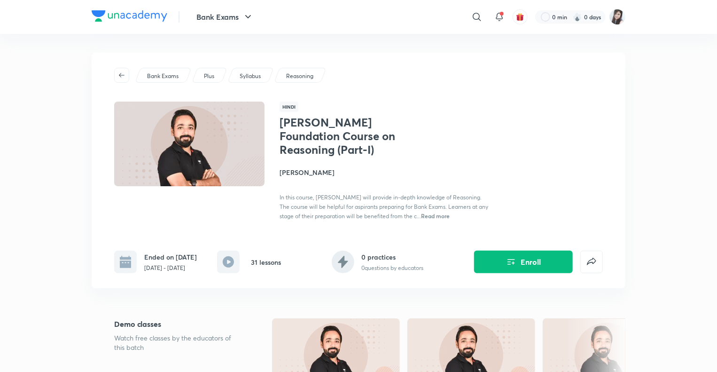
click at [436, 212] on span "Read more" at bounding box center [435, 216] width 29 height 8
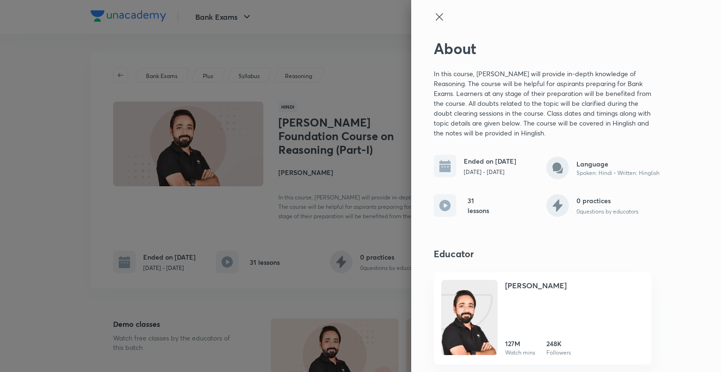
click at [434, 15] on icon at bounding box center [439, 16] width 11 height 11
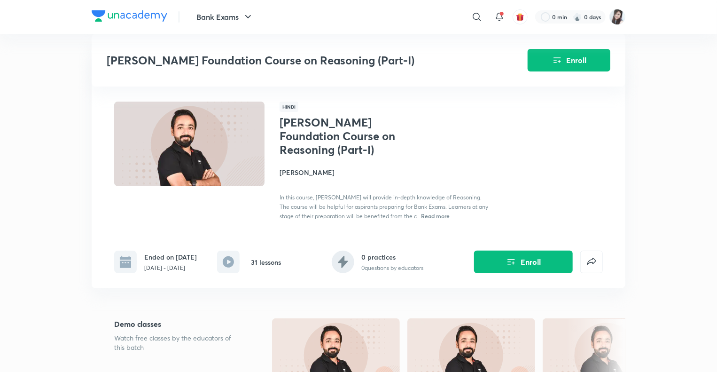
scroll to position [521, 0]
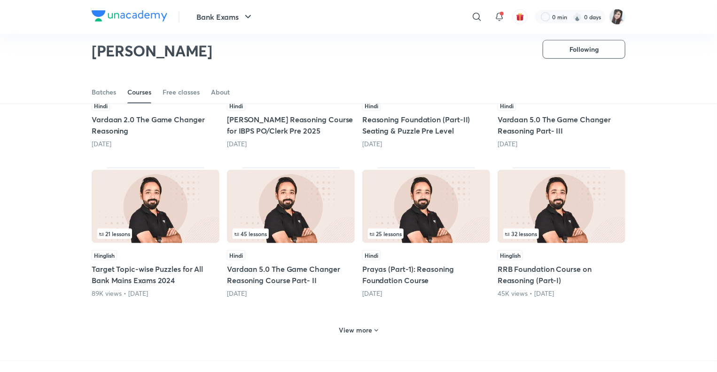
scroll to position [323, 0]
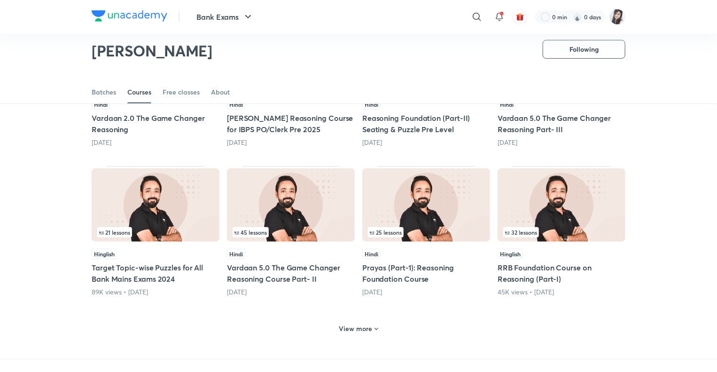
click at [348, 328] on h6 "View more" at bounding box center [355, 328] width 33 height 9
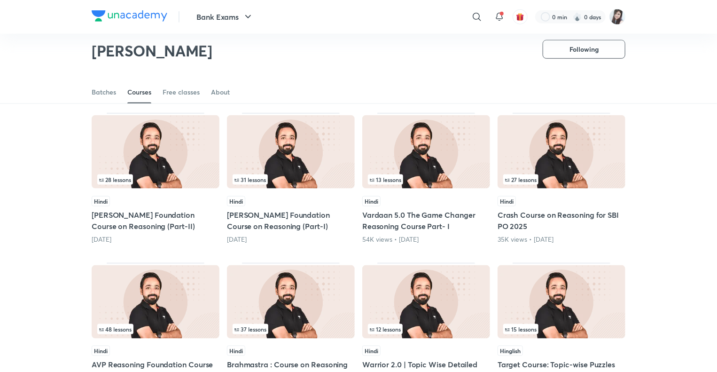
scroll to position [548, 0]
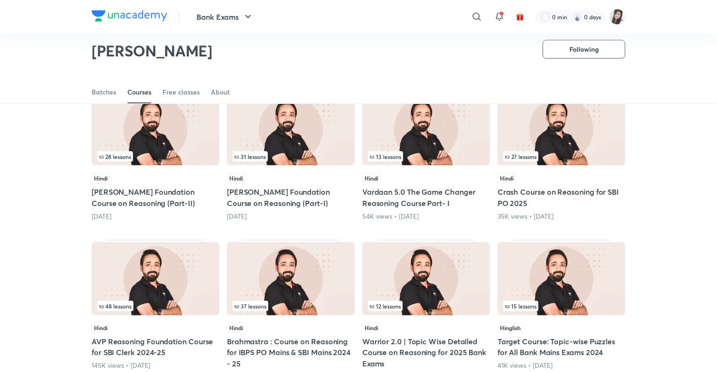
click at [121, 189] on h5 "Saksham Foundation Course on Reasoning (Part-II)" at bounding box center [156, 197] width 128 height 23
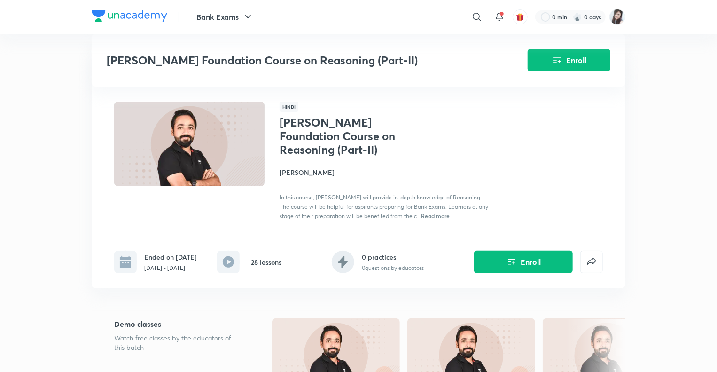
scroll to position [548, 0]
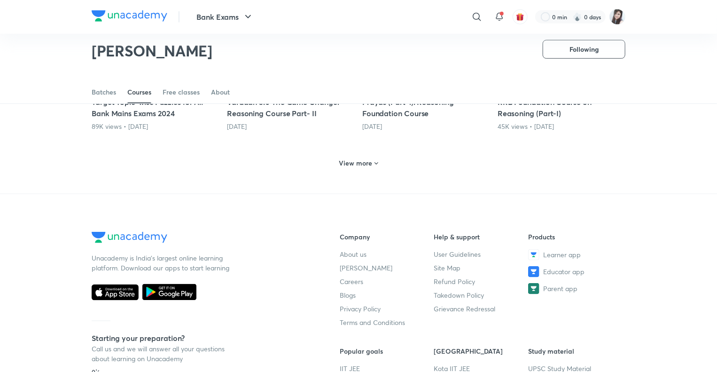
scroll to position [470, 0]
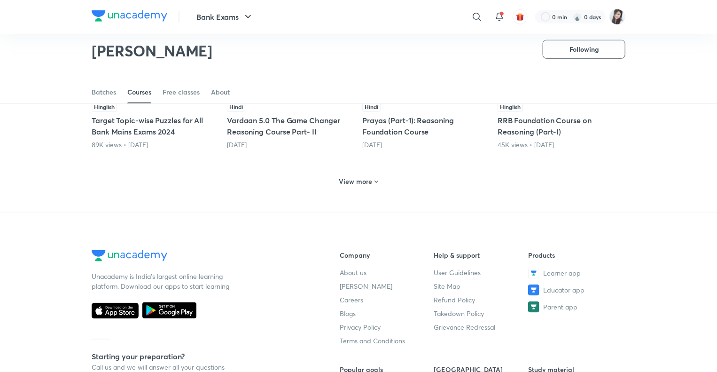
click at [354, 178] on h6 "View more" at bounding box center [355, 181] width 33 height 9
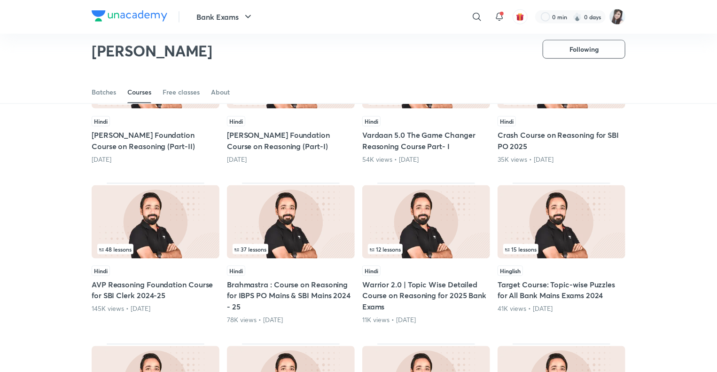
scroll to position [602, 0]
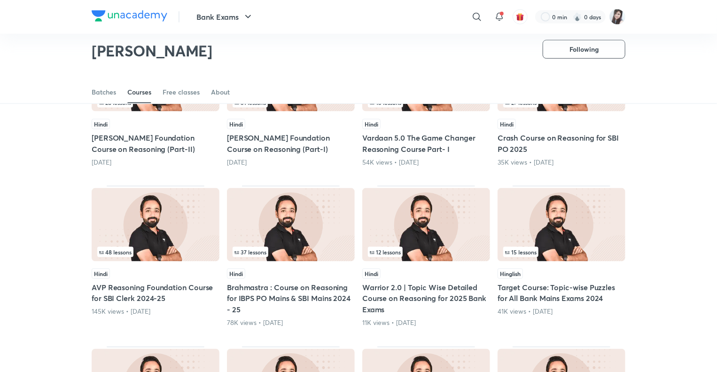
click at [505, 137] on h5 "Crash Course on Reasoning for SBI PO 2025" at bounding box center [561, 143] width 128 height 23
click at [515, 138] on h5 "Crash Course on Reasoning for SBI PO 2025" at bounding box center [561, 143] width 128 height 23
click at [672, 144] on div "Popular Latest 19 lessons Hindi Race to RRB Reasoning Foundation Course Today, …" at bounding box center [358, 39] width 717 height 1024
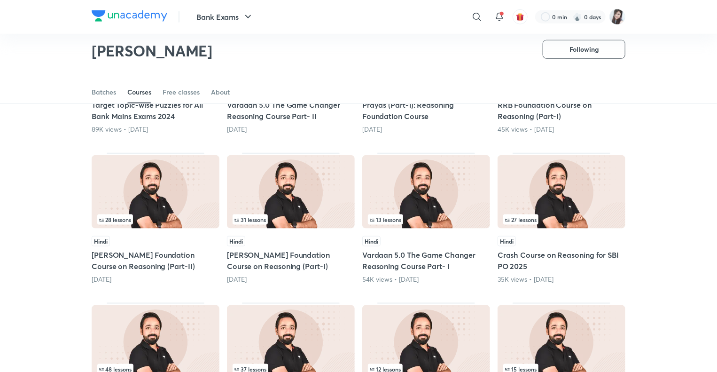
scroll to position [499, 0]
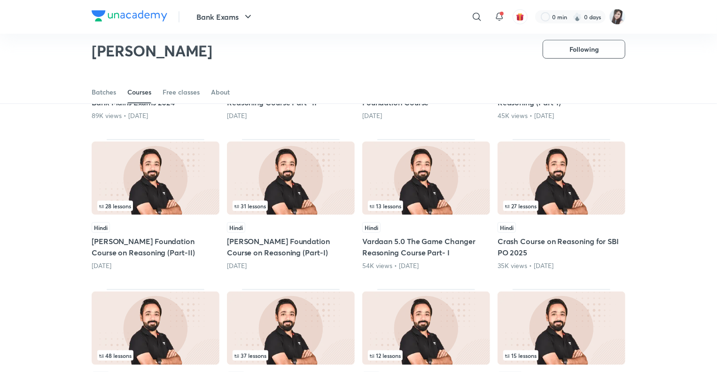
click at [509, 241] on h5 "Crash Course on Reasoning for SBI PO 2025" at bounding box center [561, 246] width 128 height 23
click at [520, 176] on img at bounding box center [561, 177] width 128 height 73
click at [545, 240] on h5 "Crash Course on Reasoning for SBI PO 2025" at bounding box center [561, 246] width 128 height 23
drag, startPoint x: 545, startPoint y: 240, endPoint x: 528, endPoint y: 179, distance: 62.5
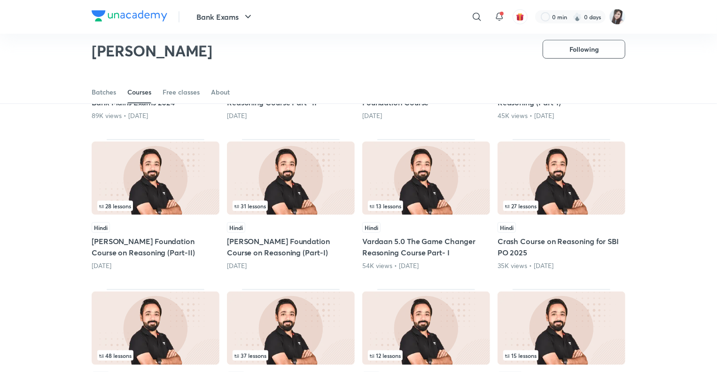
click at [528, 179] on img at bounding box center [561, 177] width 128 height 73
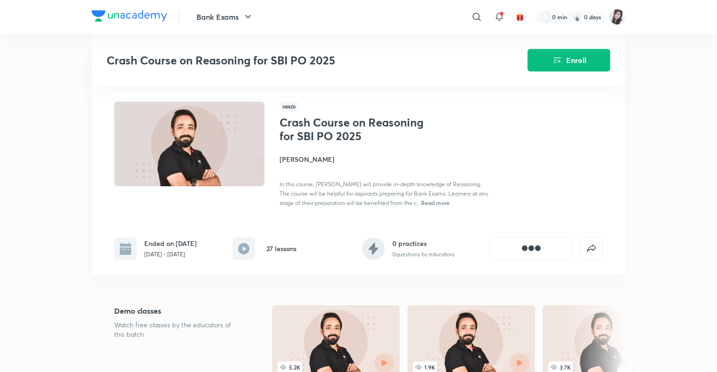
scroll to position [499, 0]
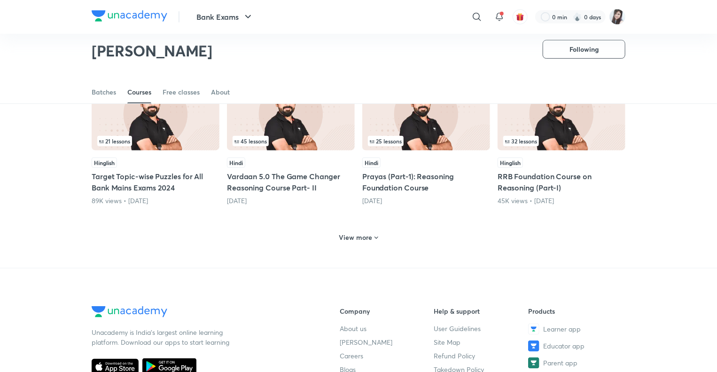
scroll to position [426, 0]
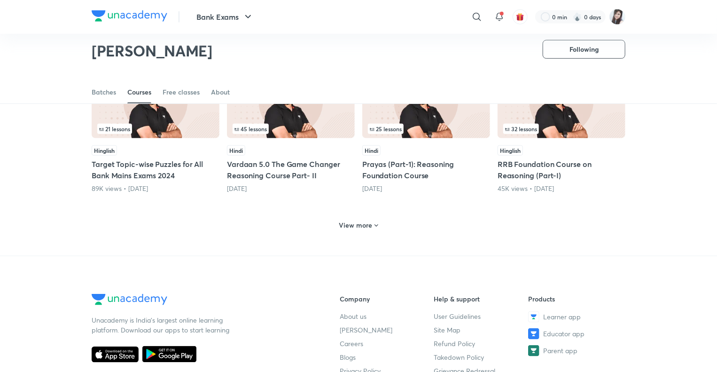
click at [351, 227] on h6 "View more" at bounding box center [355, 224] width 33 height 9
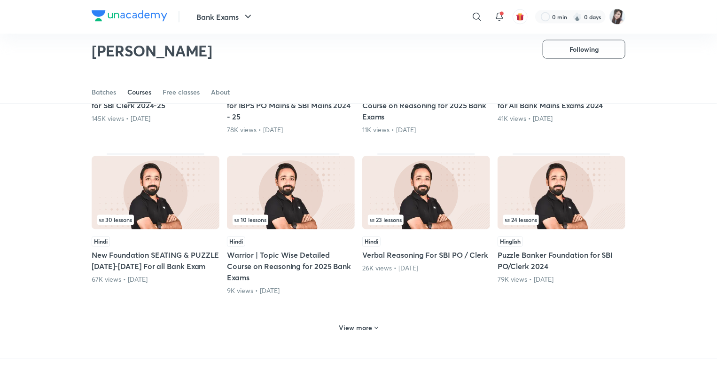
scroll to position [820, 0]
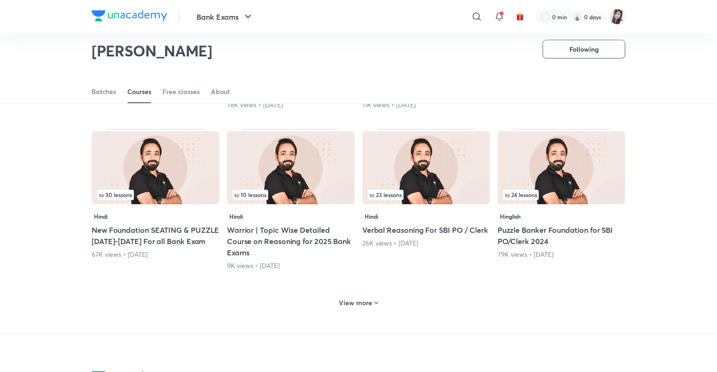
click at [273, 227] on h5 "Warrior | Topic Wise Detailed Course on Reasoning for 2025 Bank Exams" at bounding box center [291, 242] width 128 height 34
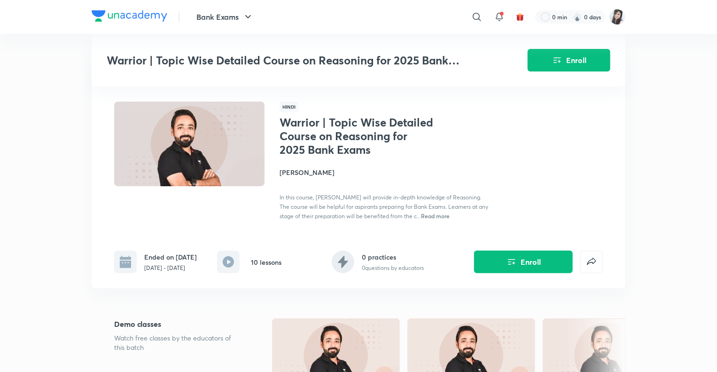
scroll to position [820, 0]
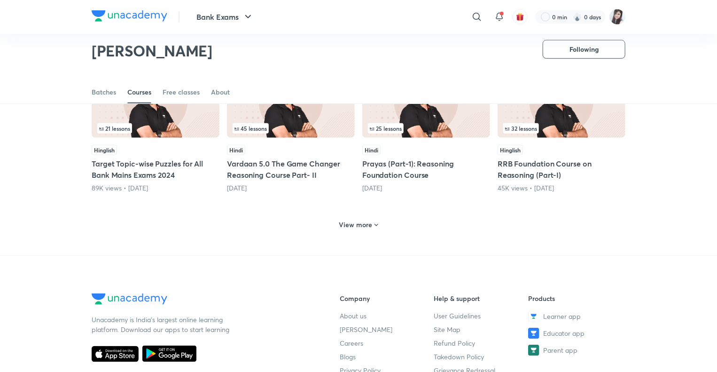
scroll to position [431, 0]
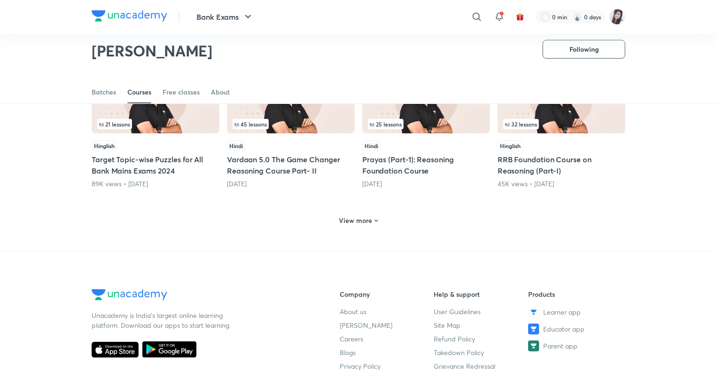
click at [342, 220] on h6 "View more" at bounding box center [355, 220] width 33 height 9
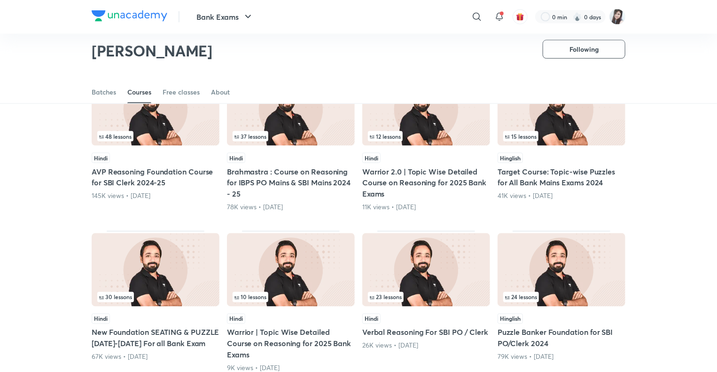
scroll to position [755, 0]
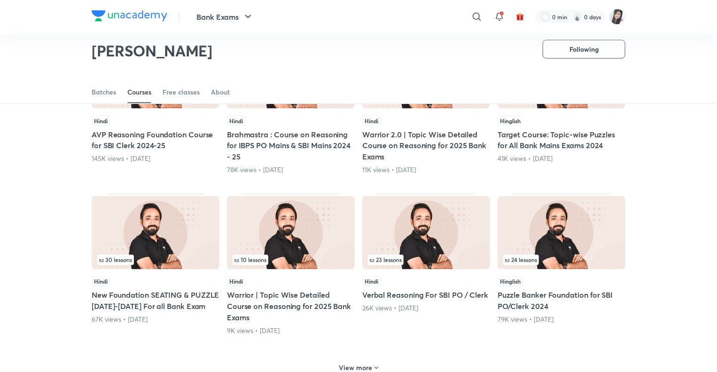
click at [391, 138] on h5 "Warrior 2.0 | Topic Wise Detailed Course on Reasoning for 2025 Bank Exams" at bounding box center [426, 146] width 128 height 34
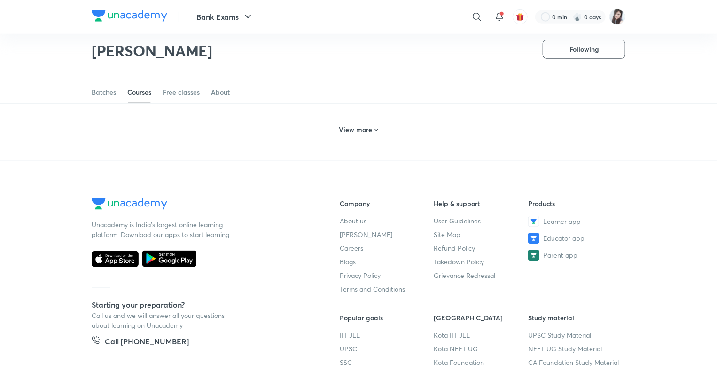
scroll to position [537, 0]
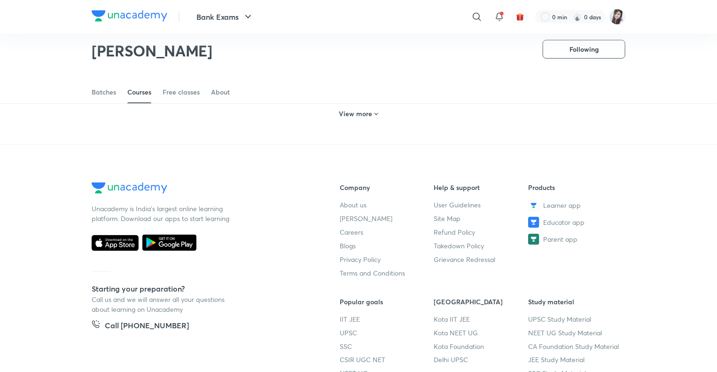
click at [342, 109] on h6 "View more" at bounding box center [355, 113] width 33 height 9
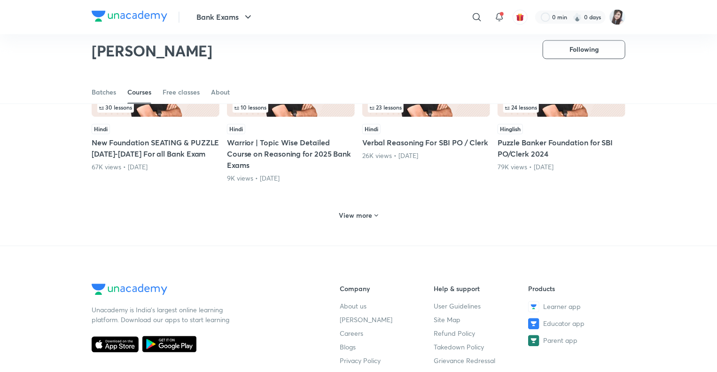
scroll to position [894, 0]
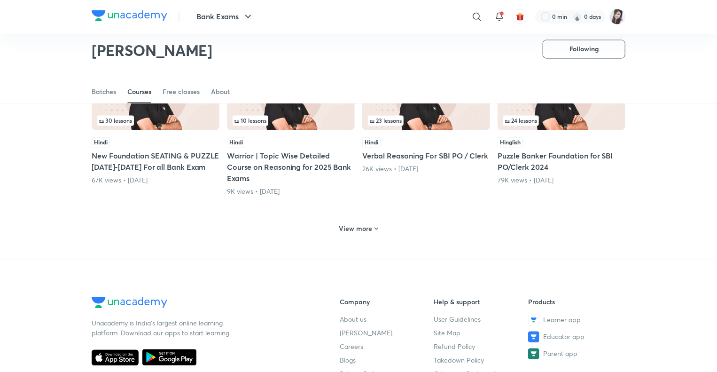
click at [401, 154] on h5 "Verbal Reasoning For SBI PO / Clerk" at bounding box center [426, 155] width 128 height 11
click at [350, 227] on h6 "View more" at bounding box center [355, 228] width 33 height 9
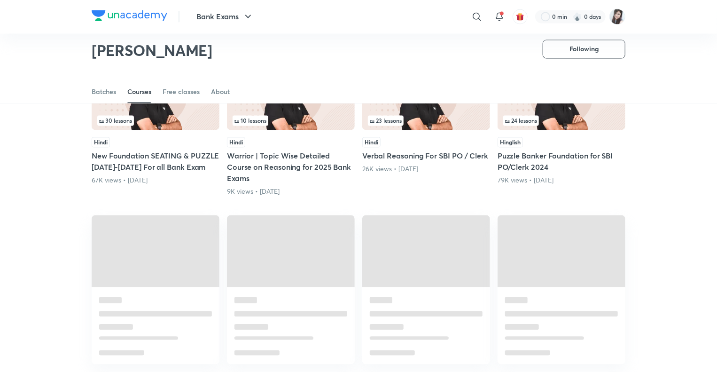
click at [386, 155] on h5 "Verbal Reasoning For SBI PO / Clerk" at bounding box center [426, 155] width 128 height 11
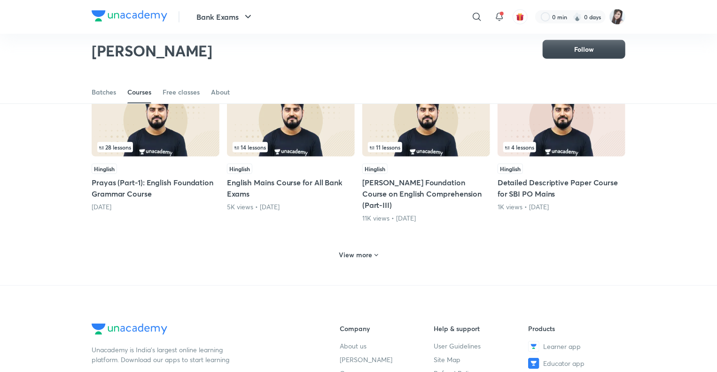
scroll to position [409, 0]
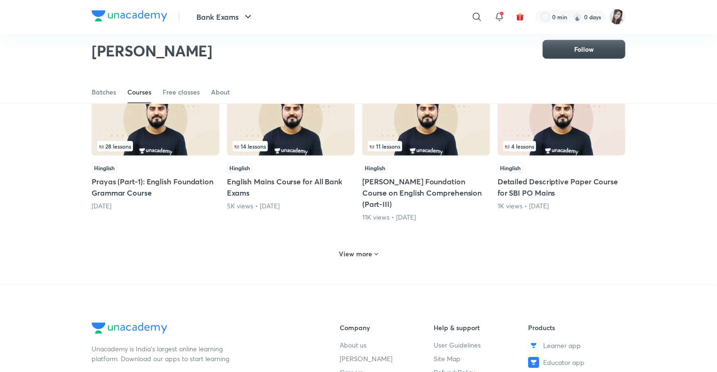
click at [342, 249] on h6 "View more" at bounding box center [355, 253] width 33 height 9
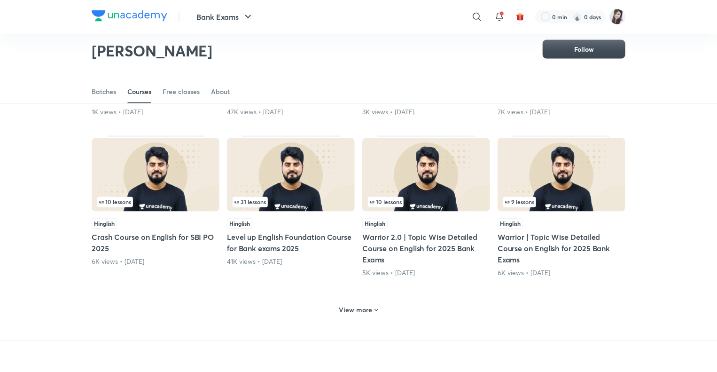
scroll to position [829, 0]
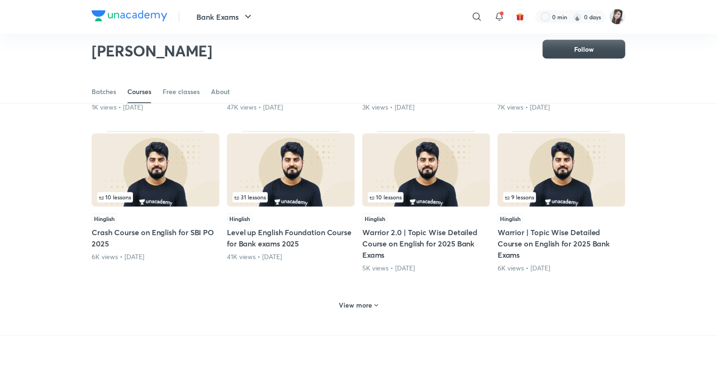
click at [386, 227] on h5 "Warrior 2.0 | Topic Wise Detailed Course on English for 2025 Bank Exams" at bounding box center [426, 244] width 128 height 34
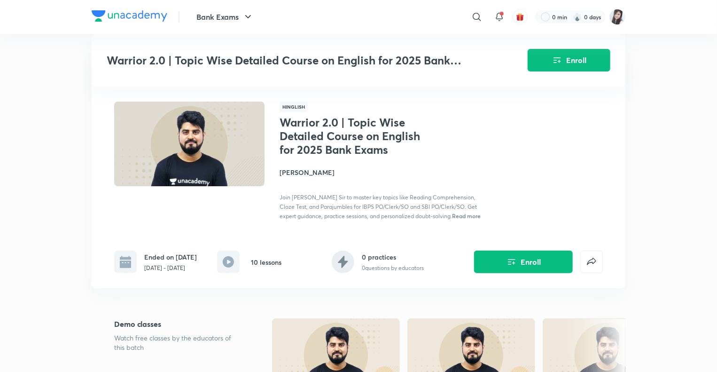
scroll to position [829, 0]
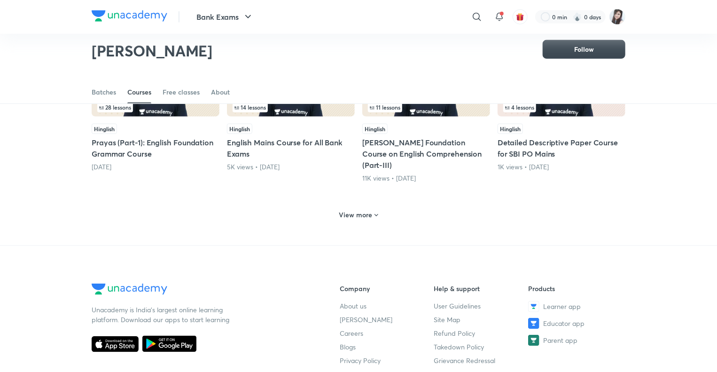
scroll to position [445, 0]
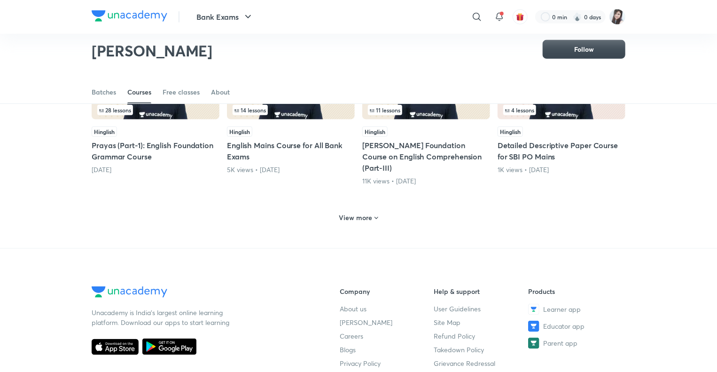
click at [349, 213] on h6 "View more" at bounding box center [355, 217] width 33 height 9
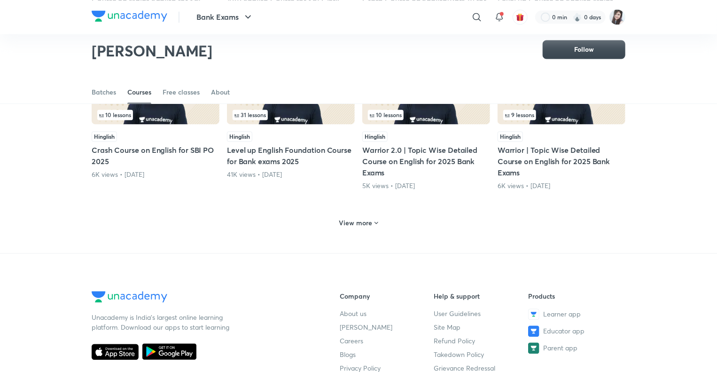
scroll to position [915, 0]
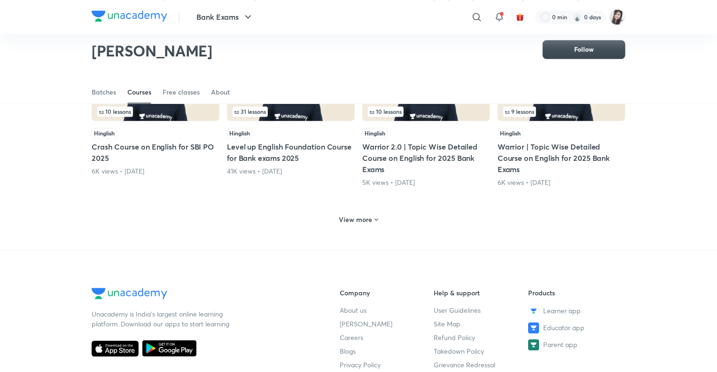
click at [346, 215] on h6 "View more" at bounding box center [355, 219] width 33 height 9
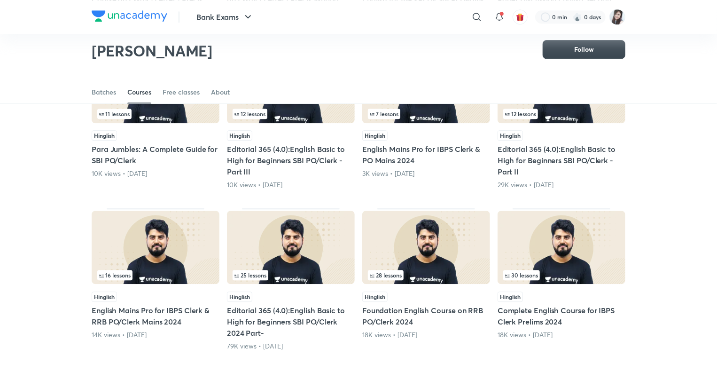
scroll to position [1253, 0]
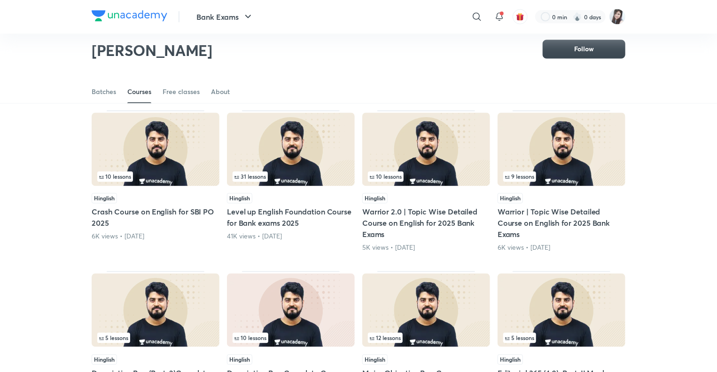
scroll to position [821, 0]
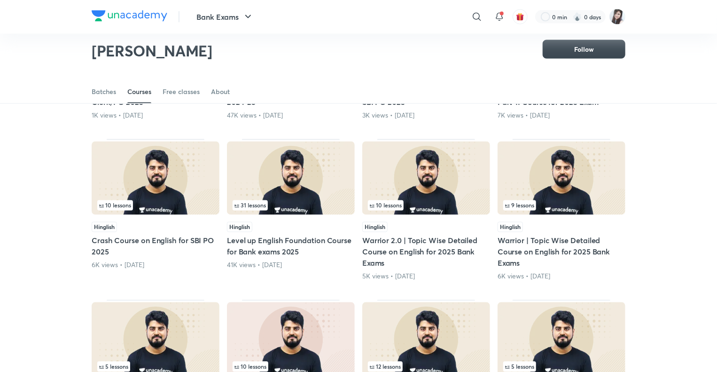
drag, startPoint x: 272, startPoint y: 217, endPoint x: 243, endPoint y: 216, distance: 29.2
click at [243, 235] on h5 "Level up English Foundation Course for Bank exams 2025" at bounding box center [291, 246] width 128 height 23
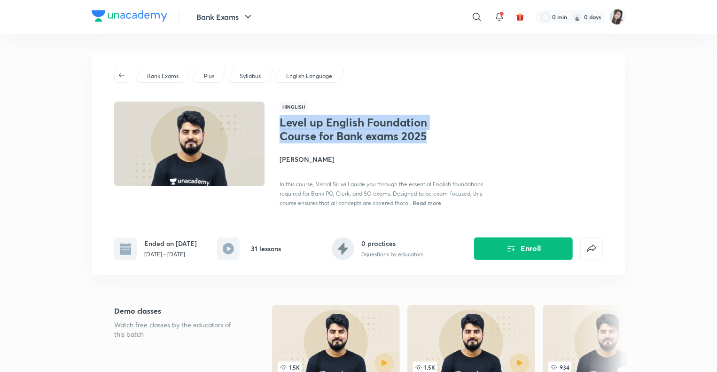
drag, startPoint x: 432, startPoint y: 137, endPoint x: 281, endPoint y: 121, distance: 151.6
click at [281, 121] on h1 "Level up English Foundation Course for Bank exams 2025" at bounding box center [356, 129] width 154 height 27
copy h1 "Level up English Foundation Course for Bank exams 2025"
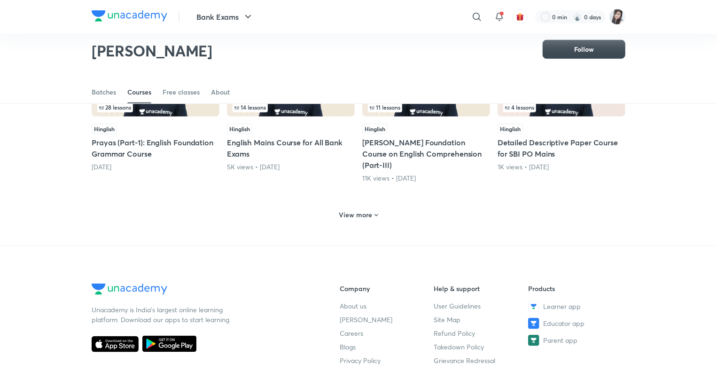
scroll to position [452, 0]
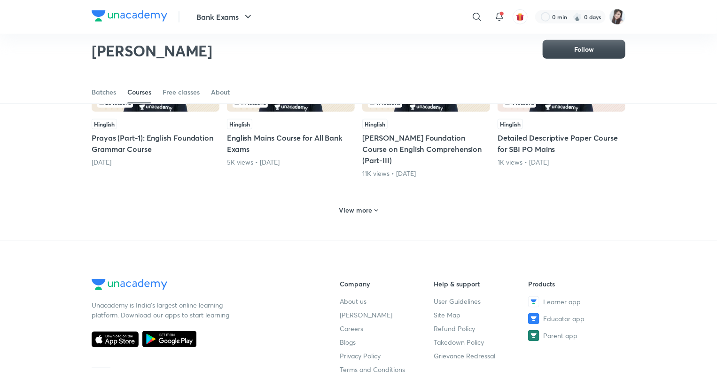
click at [353, 205] on h6 "View more" at bounding box center [355, 209] width 33 height 9
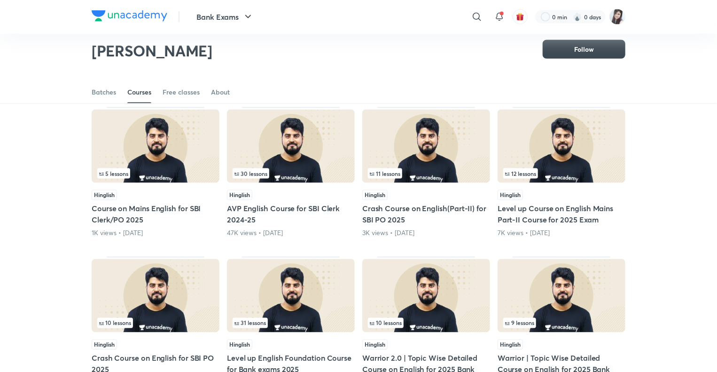
scroll to position [713, 0]
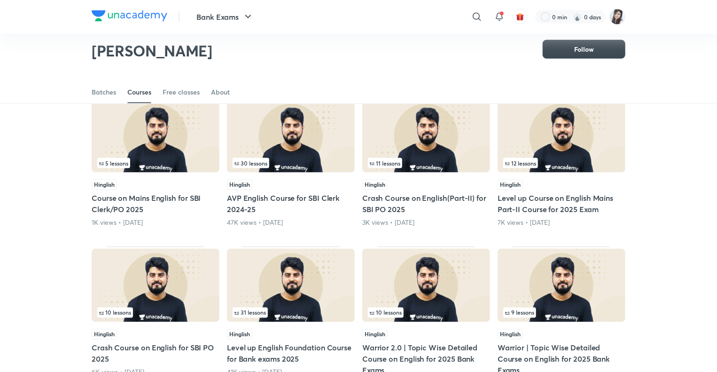
click at [525, 342] on h5 "Warrior | Topic Wise Detailed Course on English for 2025 Bank Exams" at bounding box center [561, 359] width 128 height 34
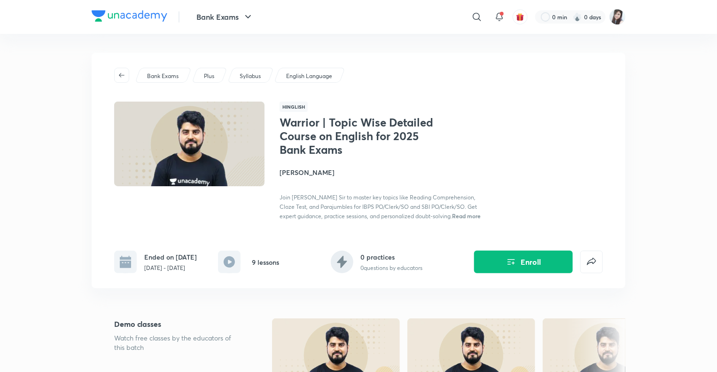
click at [452, 217] on span "Read more" at bounding box center [466, 216] width 29 height 8
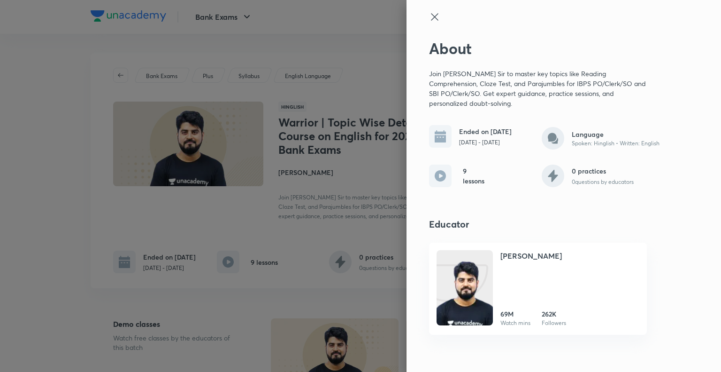
click at [436, 19] on icon at bounding box center [434, 16] width 7 height 7
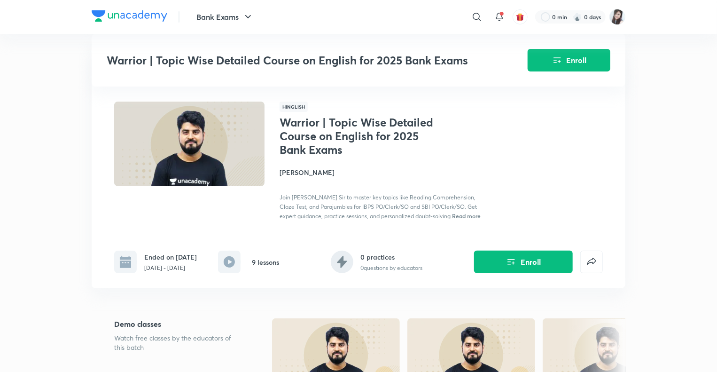
scroll to position [713, 0]
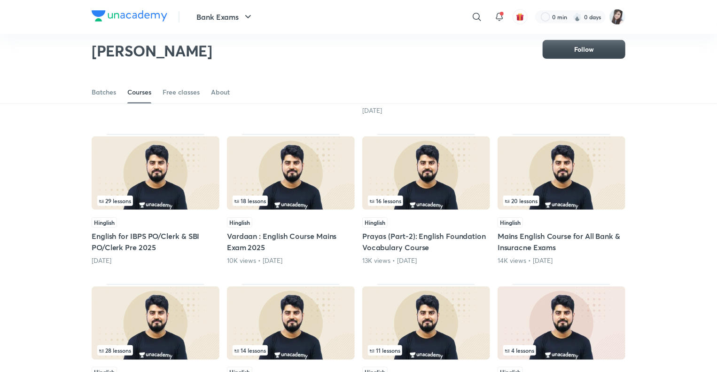
scroll to position [207, 0]
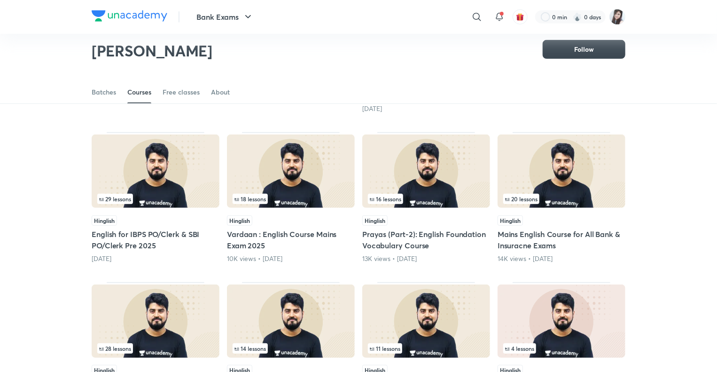
click at [133, 232] on h5 "English for IBPS PO/Clerk & SBI PO/Clerk Pre 2025" at bounding box center [156, 239] width 128 height 23
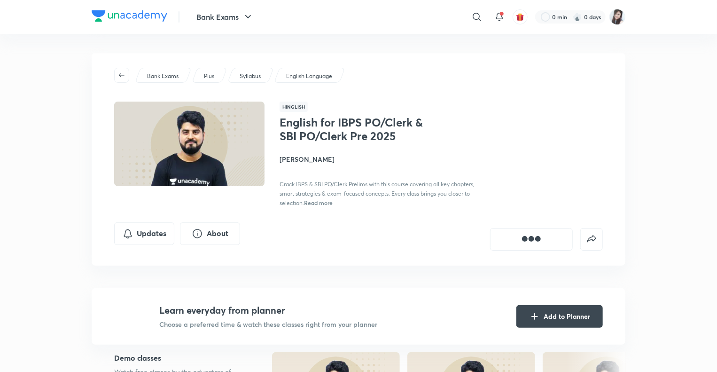
scroll to position [207, 0]
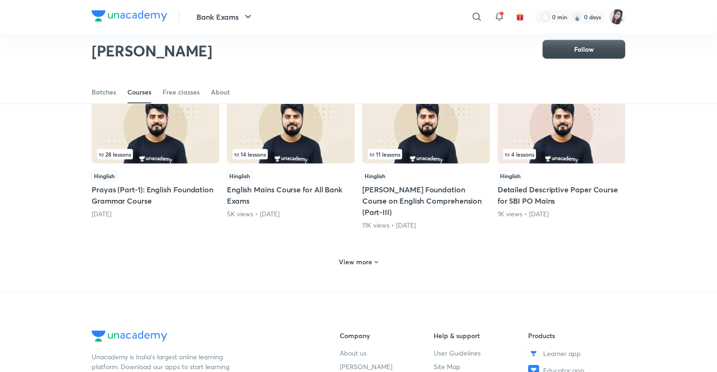
scroll to position [408, 0]
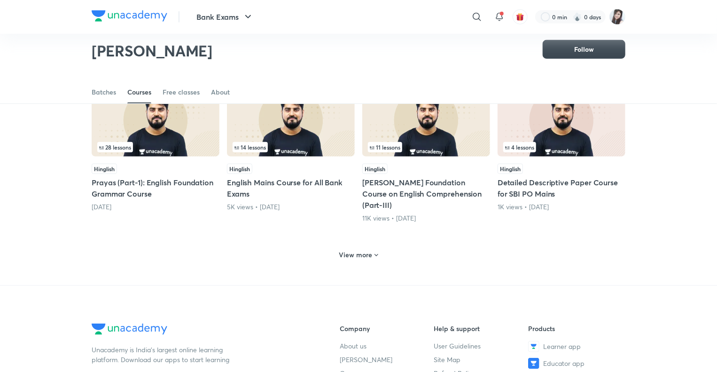
click at [349, 250] on h6 "View more" at bounding box center [355, 254] width 33 height 9
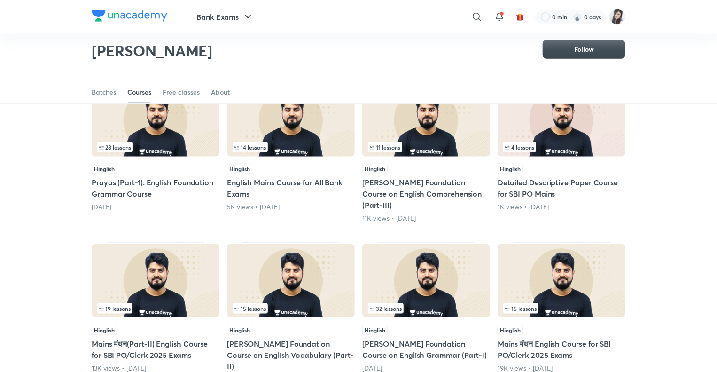
click at [403, 181] on h5 "[PERSON_NAME] Foundation Course on English Comprehension (Part-III)" at bounding box center [426, 194] width 128 height 34
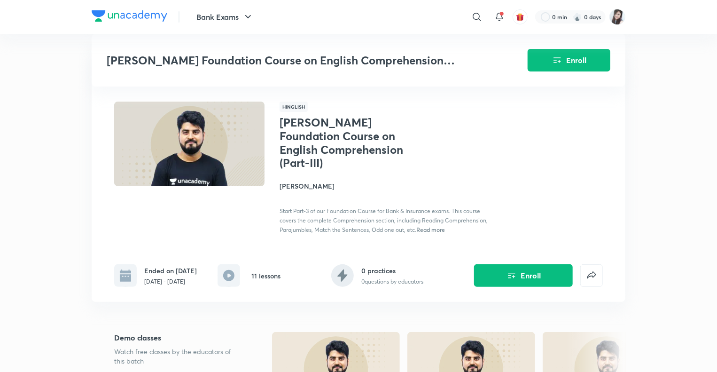
scroll to position [408, 0]
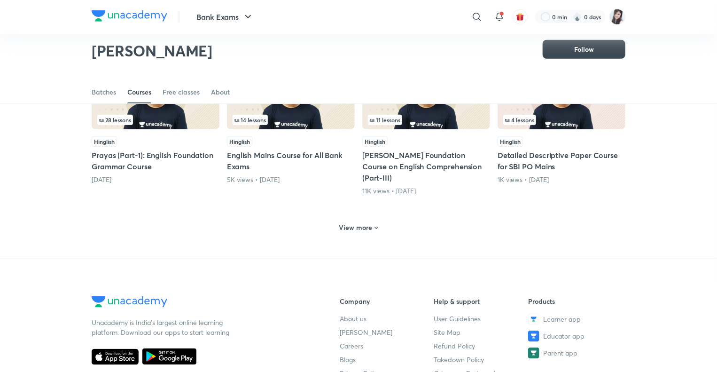
scroll to position [441, 0]
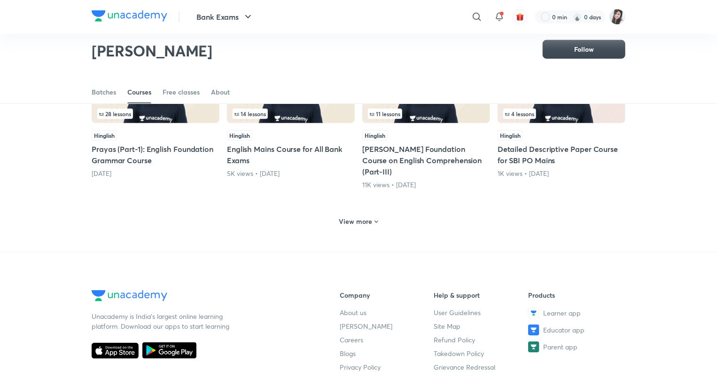
click at [348, 217] on h6 "View more" at bounding box center [355, 221] width 33 height 9
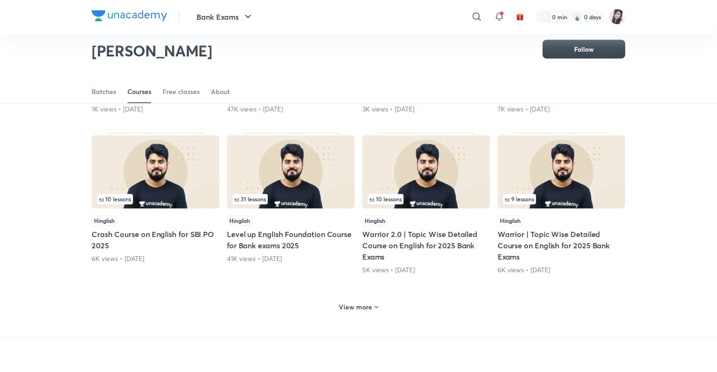
scroll to position [828, 0]
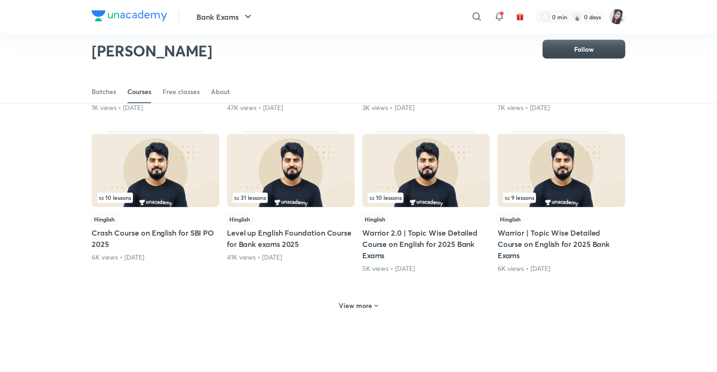
click at [350, 301] on h6 "View more" at bounding box center [355, 305] width 33 height 9
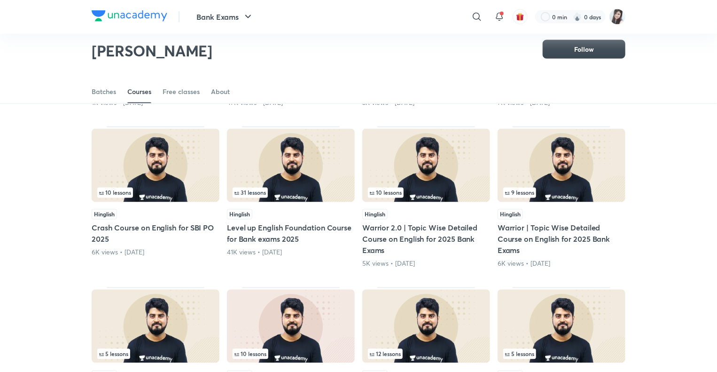
scroll to position [835, 0]
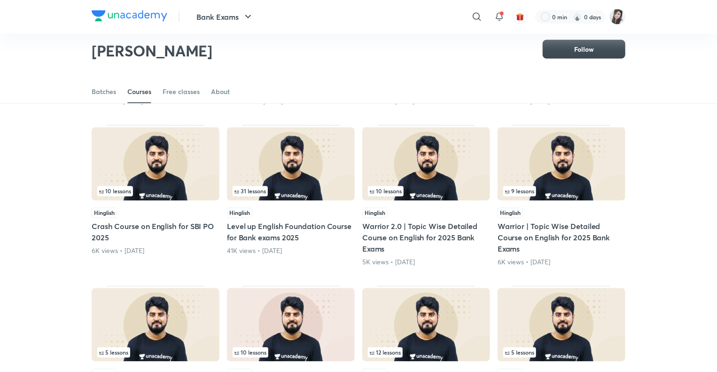
click at [274, 221] on h5 "Level up English Foundation Course for Bank exams 2025" at bounding box center [291, 232] width 128 height 23
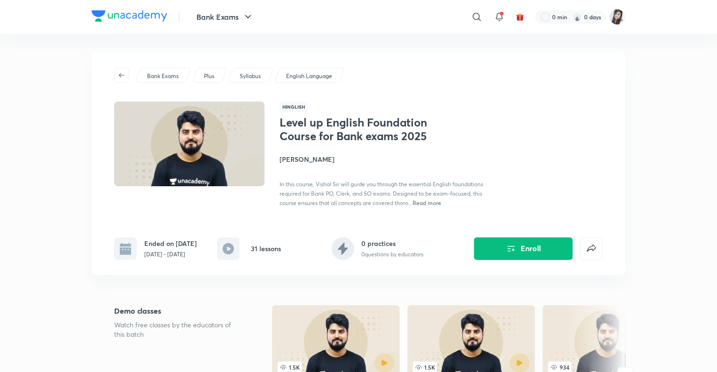
click at [425, 204] on span "Read more" at bounding box center [426, 203] width 29 height 8
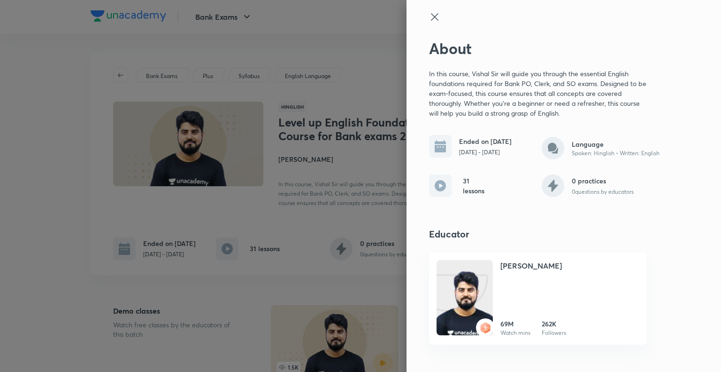
click at [437, 18] on icon at bounding box center [434, 16] width 11 height 11
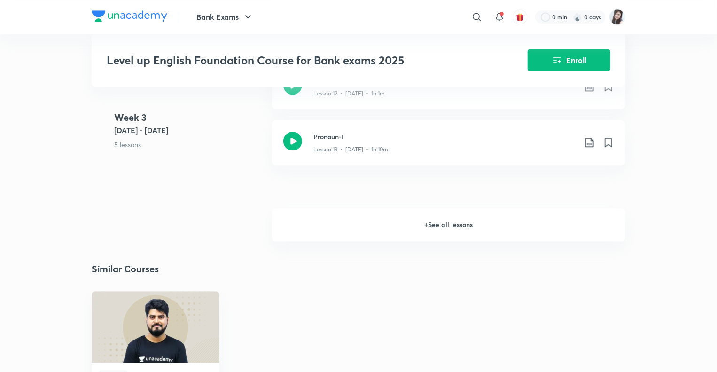
scroll to position [1169, 0]
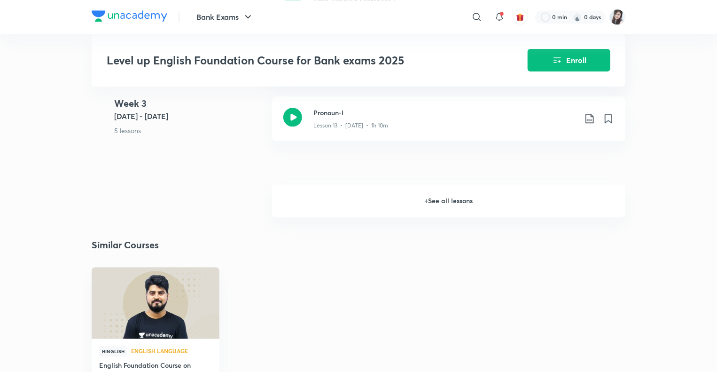
click at [446, 206] on h6 "+ See all lessons" at bounding box center [448, 200] width 353 height 33
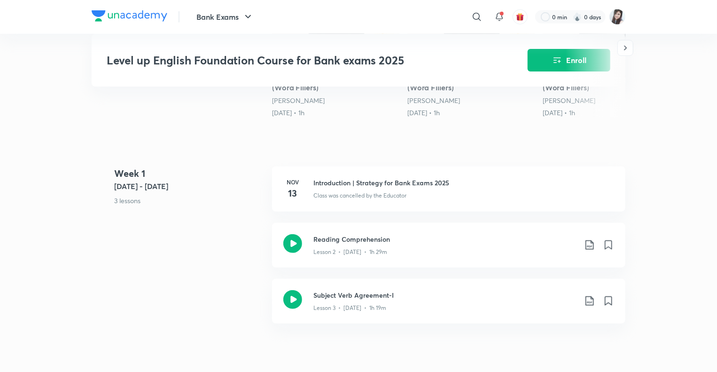
scroll to position [329, 0]
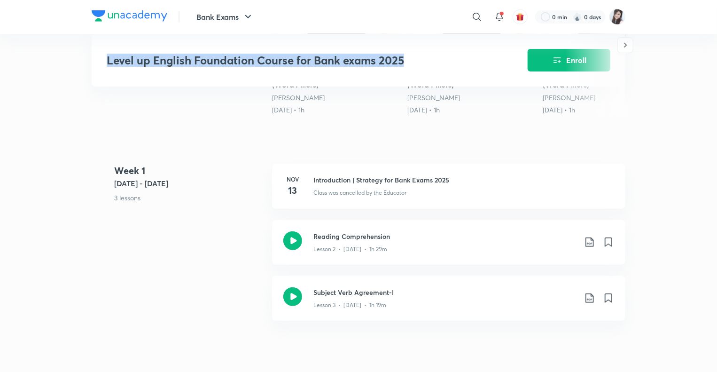
drag, startPoint x: 411, startPoint y: 60, endPoint x: 108, endPoint y: 62, distance: 303.4
click at [108, 62] on h3 "Level up English Foundation Course for Bank exams 2025" at bounding box center [291, 61] width 368 height 14
copy h3 "Level up English Foundation Course for Bank exams 2025"
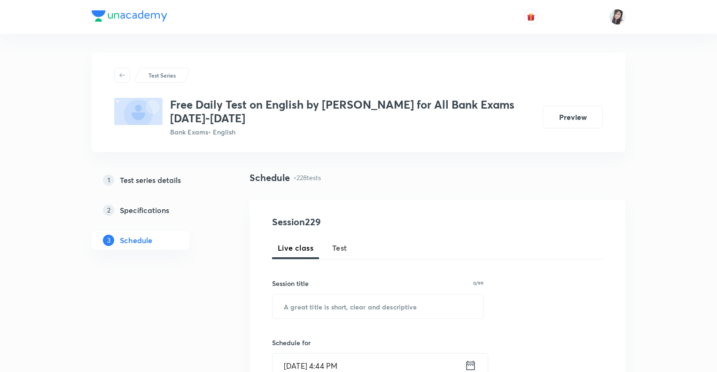
scroll to position [9150, 0]
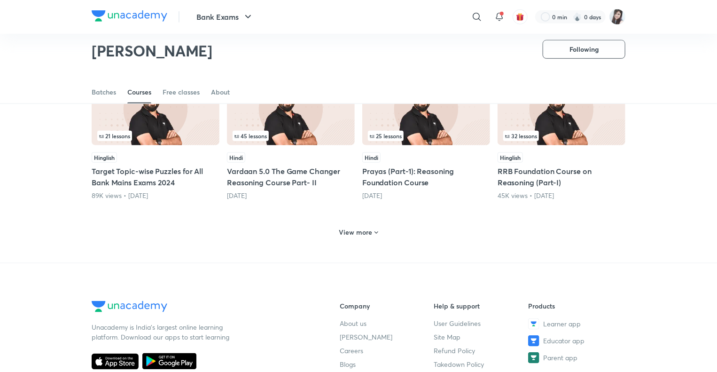
scroll to position [426, 0]
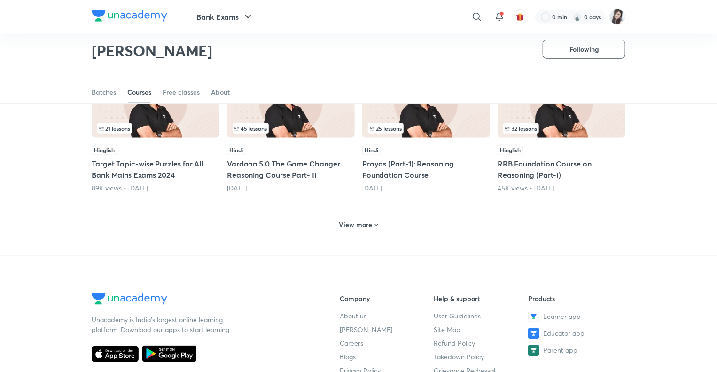
click at [349, 221] on h6 "View more" at bounding box center [355, 224] width 33 height 9
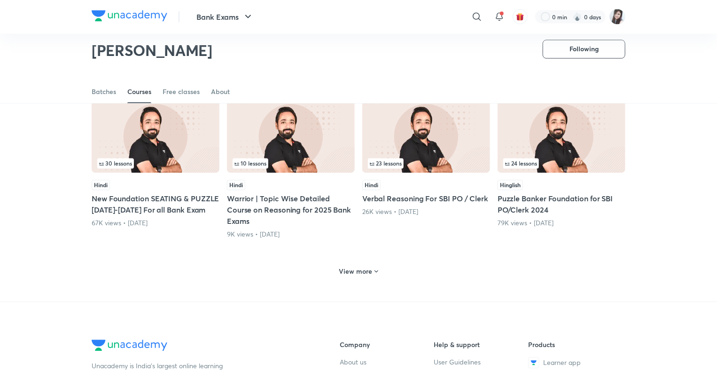
scroll to position [857, 0]
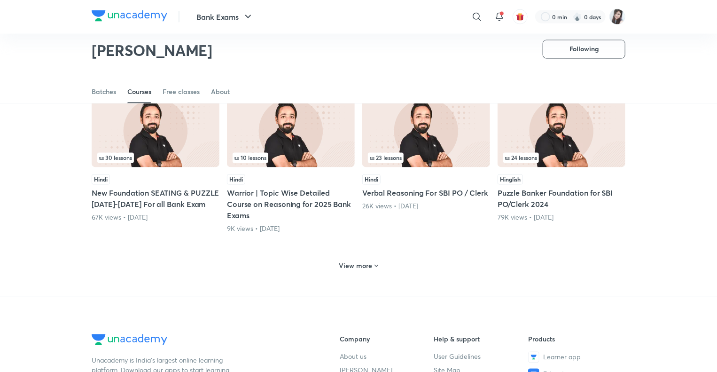
click at [348, 263] on h6 "View more" at bounding box center [355, 265] width 33 height 9
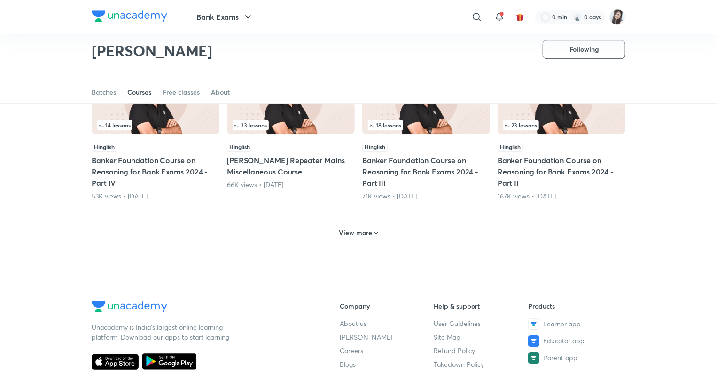
scroll to position [1371, 0]
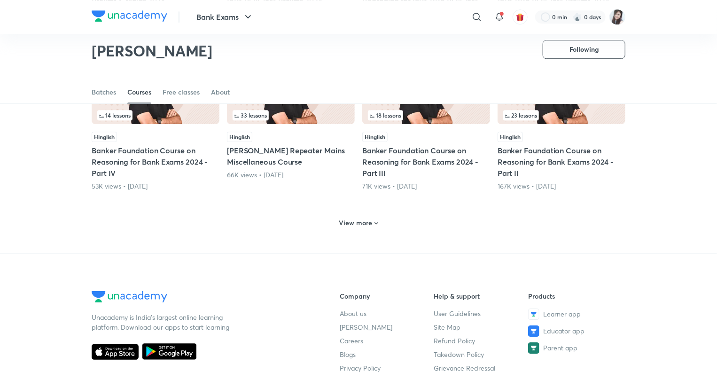
click at [348, 218] on h6 "View more" at bounding box center [355, 222] width 33 height 9
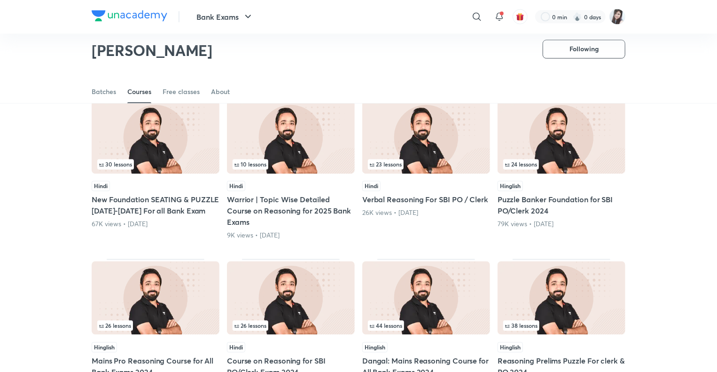
scroll to position [831, 0]
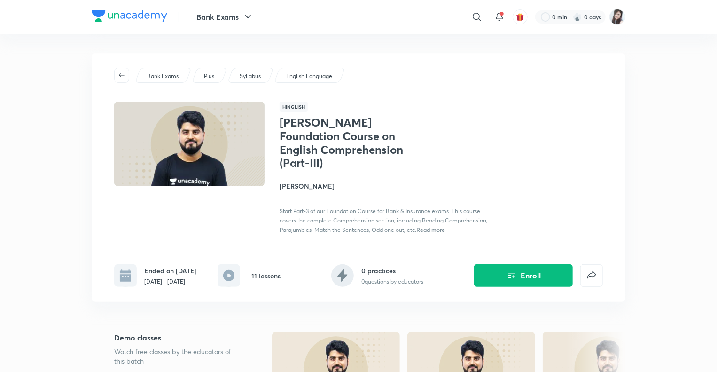
click at [425, 225] on span "Read more" at bounding box center [430, 229] width 29 height 8
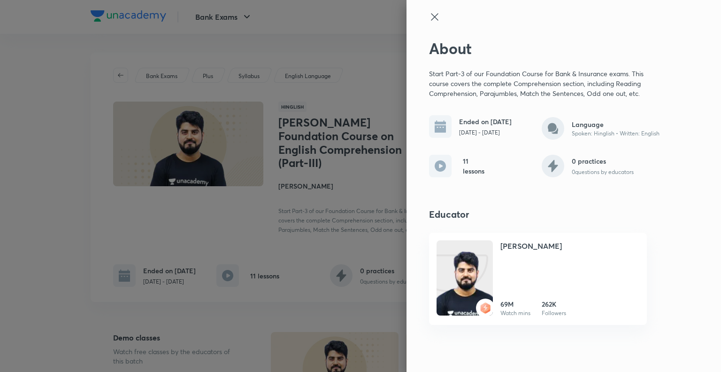
click at [434, 13] on icon at bounding box center [434, 16] width 11 height 11
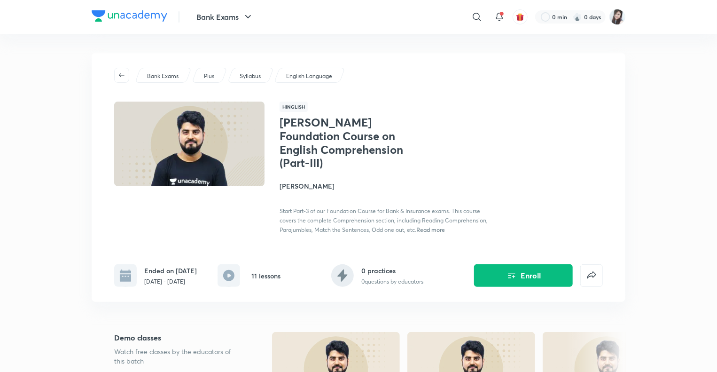
click at [425, 225] on span "Read more" at bounding box center [430, 229] width 29 height 8
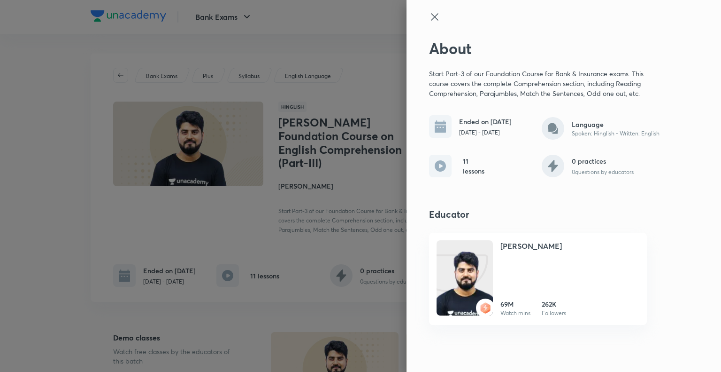
click at [437, 12] on icon at bounding box center [434, 16] width 11 height 11
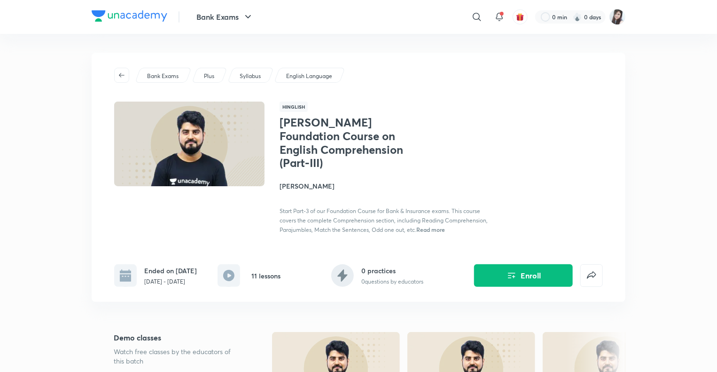
click at [437, 12] on div "​" at bounding box center [399, 17] width 173 height 23
drag, startPoint x: 331, startPoint y: 155, endPoint x: 274, endPoint y: 125, distance: 63.7
click at [274, 125] on div "Hinglish [PERSON_NAME] Foundation Course on English Comprehension (Part-III) [P…" at bounding box center [358, 167] width 488 height 132
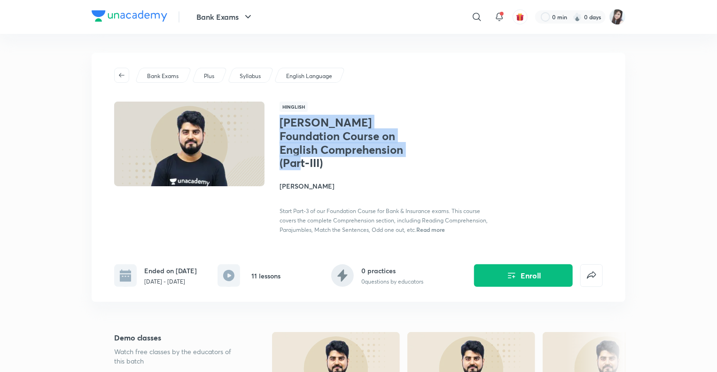
copy h1 "[PERSON_NAME] Foundation Course on English Comprehension (Part-III)"
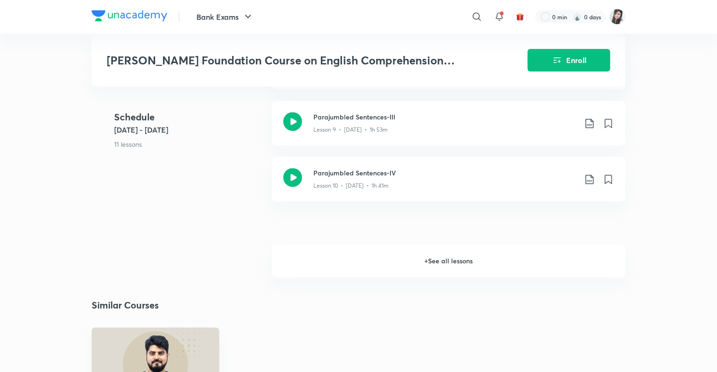
scroll to position [869, 0]
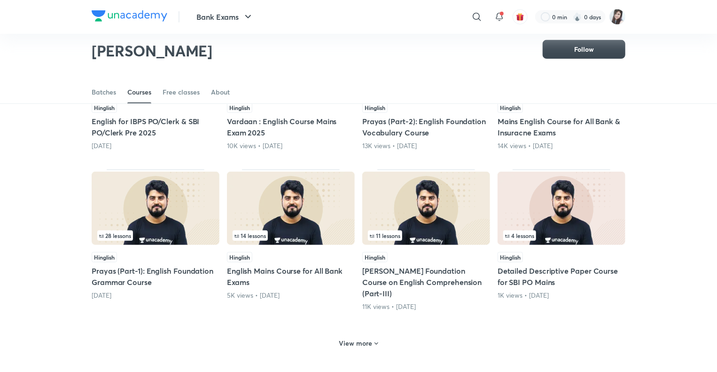
scroll to position [318, 0]
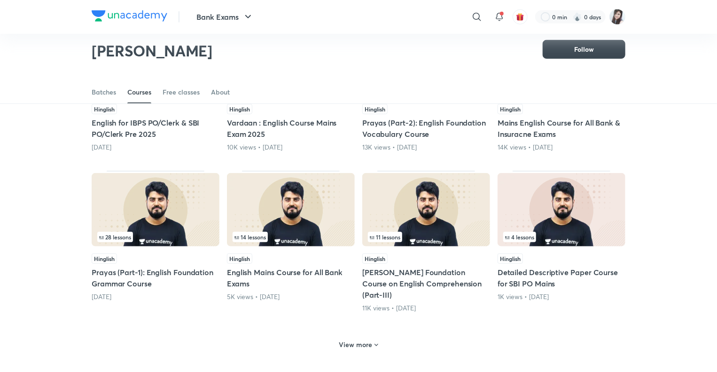
click at [349, 340] on h6 "View more" at bounding box center [355, 344] width 33 height 9
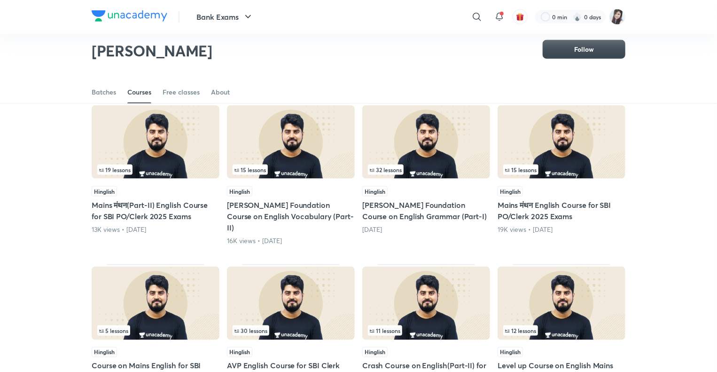
scroll to position [549, 0]
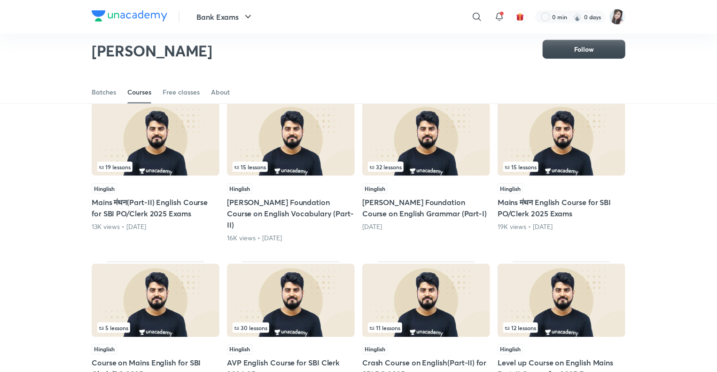
click at [258, 196] on h5 "Saksham Foundation Course on English Vocabulary (Part-II)" at bounding box center [291, 213] width 128 height 34
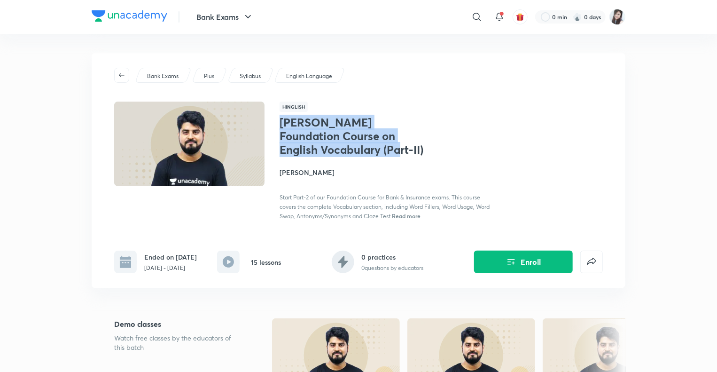
drag, startPoint x: 312, startPoint y: 151, endPoint x: 276, endPoint y: 120, distance: 47.6
click at [276, 120] on div "Hinglish Saksham Foundation Course on English Vocabulary (Part-II) Vishal Parih…" at bounding box center [358, 160] width 488 height 119
copy h1 "Saksham Foundation Course on English Vocabulary (Part-II)"
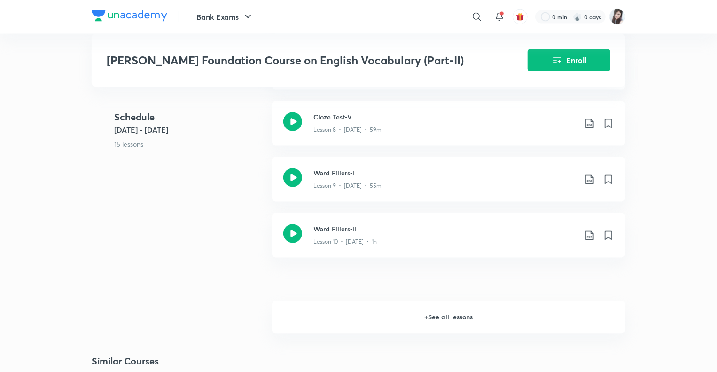
scroll to position [810, 0]
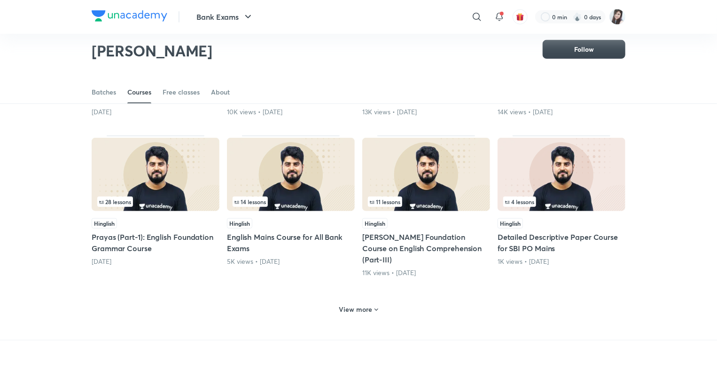
scroll to position [348, 0]
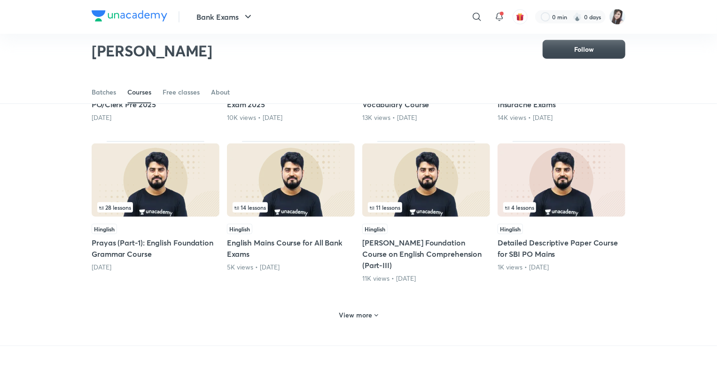
click at [352, 310] on h6 "View more" at bounding box center [355, 314] width 33 height 9
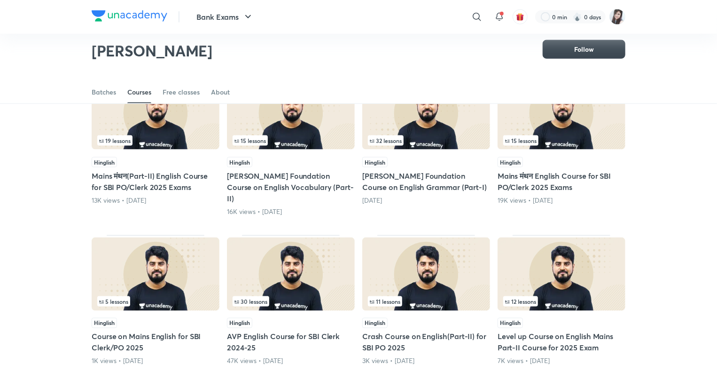
scroll to position [580, 0]
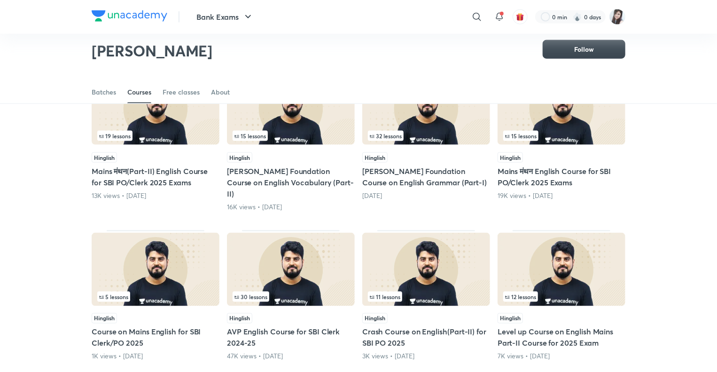
click at [398, 165] on h5 "[PERSON_NAME] Foundation Course on English Grammar (Part-I)" at bounding box center [426, 176] width 128 height 23
click at [403, 165] on h5 "[PERSON_NAME] Foundation Course on English Grammar (Part-I)" at bounding box center [426, 176] width 128 height 23
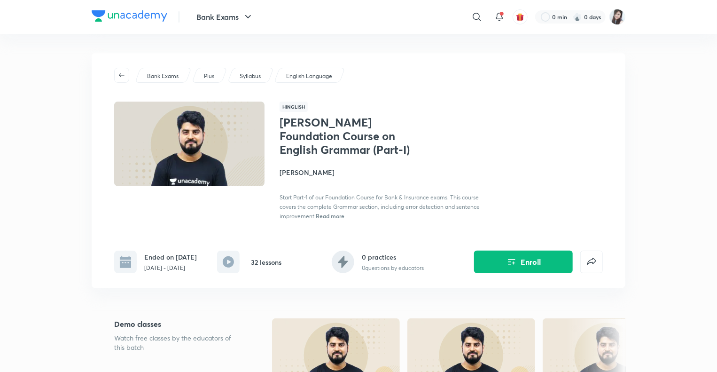
click at [333, 216] on span "Read more" at bounding box center [330, 216] width 29 height 8
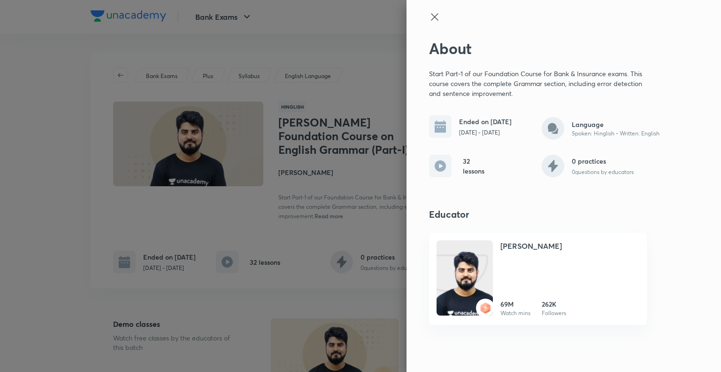
click at [436, 17] on icon at bounding box center [434, 16] width 11 height 11
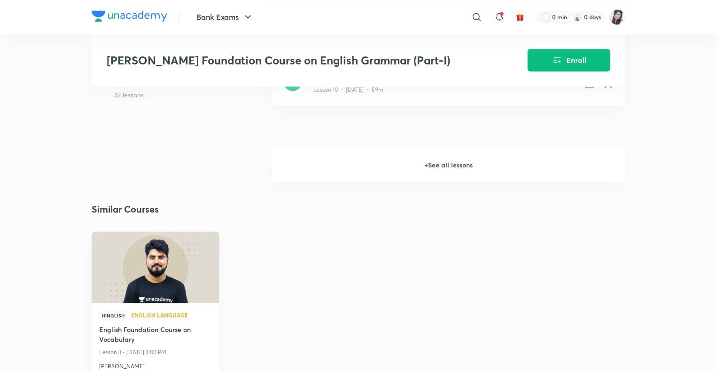
scroll to position [954, 0]
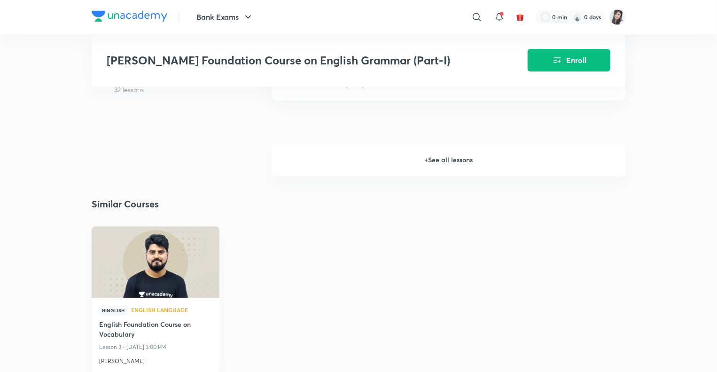
click at [435, 161] on h6 "+ See all lessons" at bounding box center [448, 159] width 353 height 33
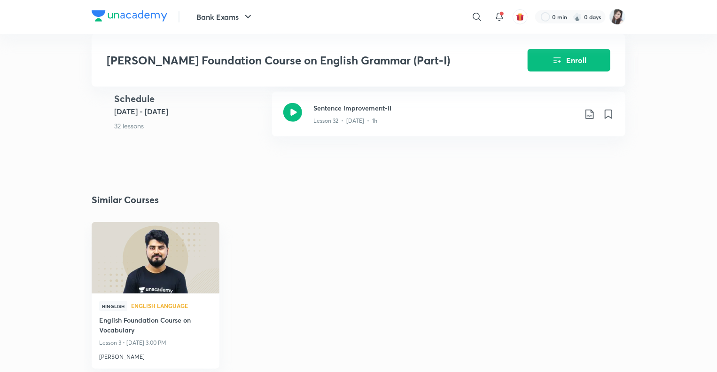
scroll to position [2124, 0]
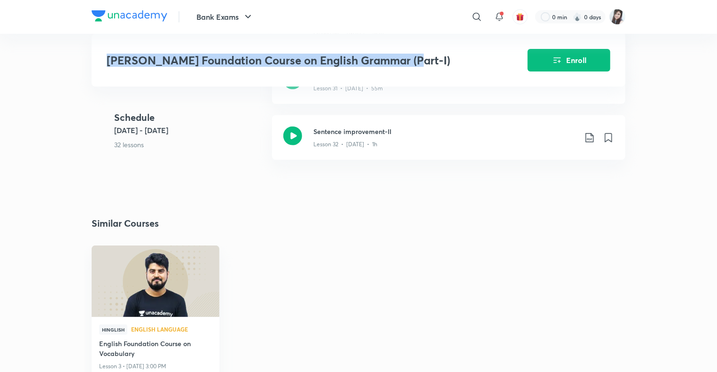
drag, startPoint x: 417, startPoint y: 61, endPoint x: 102, endPoint y: 65, distance: 315.2
click at [102, 65] on div "SAKSHAM Foundation Course on English Grammar (Part-I) Enroll" at bounding box center [359, 60] width 534 height 53
copy h3 "SAKSHAM Foundation Course on English Grammar (Part-I)"
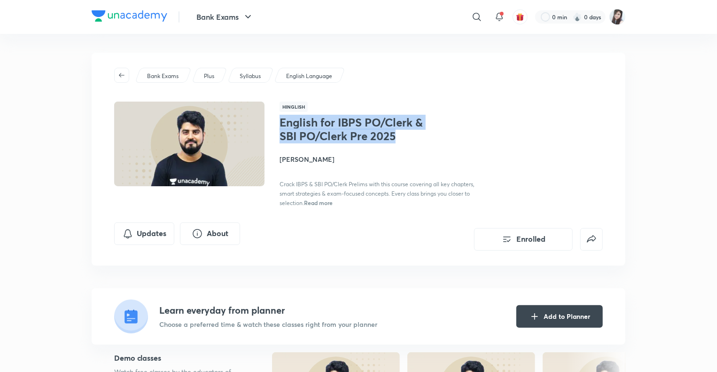
drag, startPoint x: 404, startPoint y: 138, endPoint x: 277, endPoint y: 120, distance: 128.1
click at [277, 120] on div "Hinglish English for IBPS PO/Clerk & SBI PO/Clerk Pre 2025 [PERSON_NAME] Crack …" at bounding box center [358, 154] width 488 height 106
copy h1 "English for IBPS PO/Clerk & SBI PO/Clerk Pre 2025"
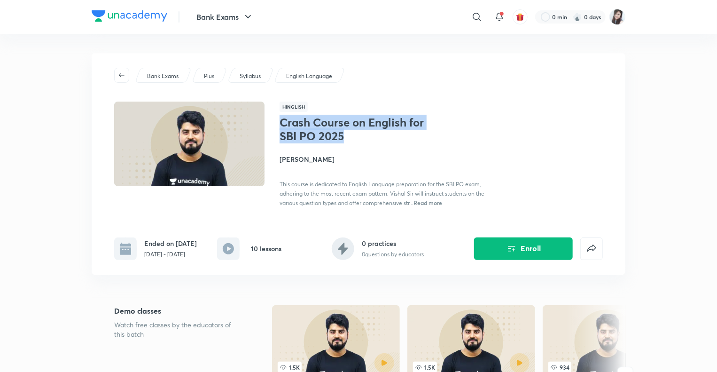
drag, startPoint x: 357, startPoint y: 136, endPoint x: 277, endPoint y: 127, distance: 80.8
click at [277, 127] on div "Hinglish Crash Course on English for SBI PO 2025 Vishal Parihar This course is …" at bounding box center [358, 154] width 488 height 106
copy h1 "Crash Course on English for SBI PO 2025"
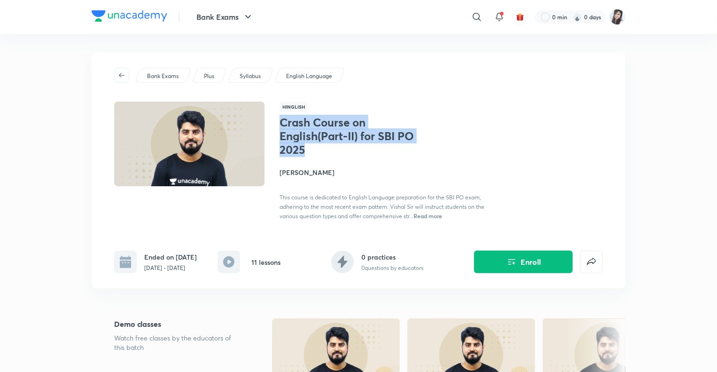
drag, startPoint x: 311, startPoint y: 148, endPoint x: 275, endPoint y: 122, distance: 44.4
click at [275, 122] on div "Hinglish Crash Course on English(Part-II) for SBI PO 2025 Vishal Parihar This c…" at bounding box center [358, 160] width 488 height 119
copy h1 "Crash Course on English(Part-II) for SBI PO 2025"
